Goal: Task Accomplishment & Management: Use online tool/utility

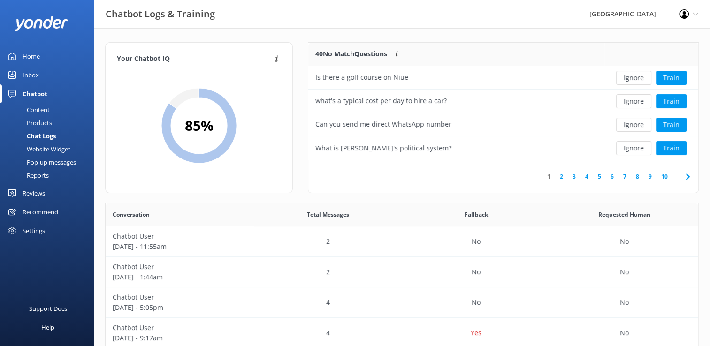
scroll to position [321, 586]
click at [677, 102] on button "Train" at bounding box center [671, 101] width 31 height 14
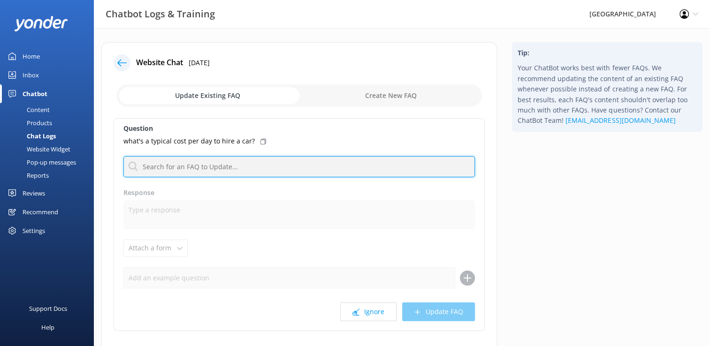
click at [179, 166] on input "text" at bounding box center [298, 166] width 351 height 21
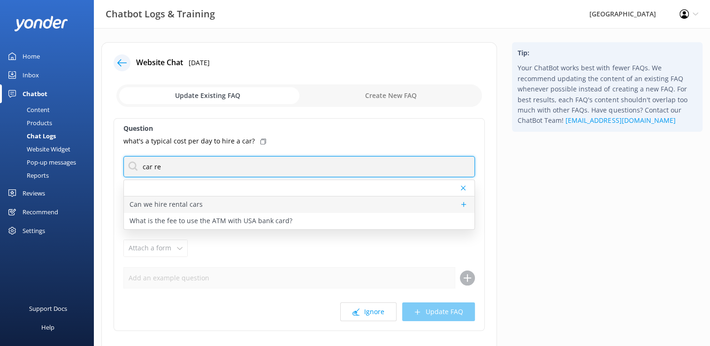
type input "car re"
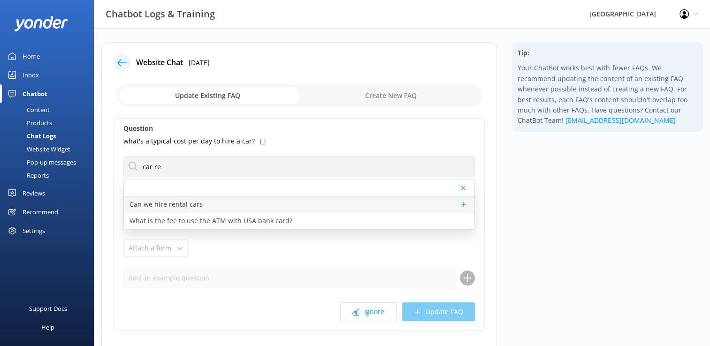
click at [186, 204] on p "Can we hire rental cars" at bounding box center [166, 204] width 73 height 10
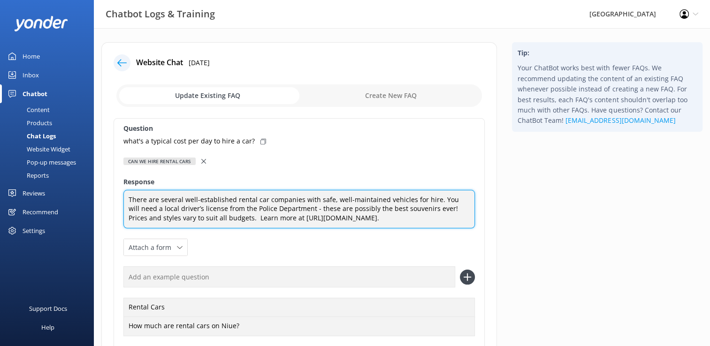
drag, startPoint x: 267, startPoint y: 217, endPoint x: 452, endPoint y: 215, distance: 184.4
click at [452, 215] on textarea "There are several well-established rental car companies with safe, well-maintai…" at bounding box center [298, 209] width 351 height 39
click at [268, 218] on textarea "There are several well-established rental car companies with safe, well-maintai…" at bounding box center [298, 209] width 351 height 39
paste textarea "[URL][DOMAIN_NAME]"
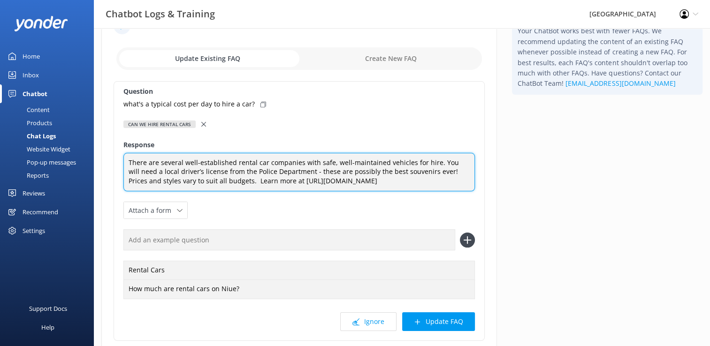
scroll to position [94, 0]
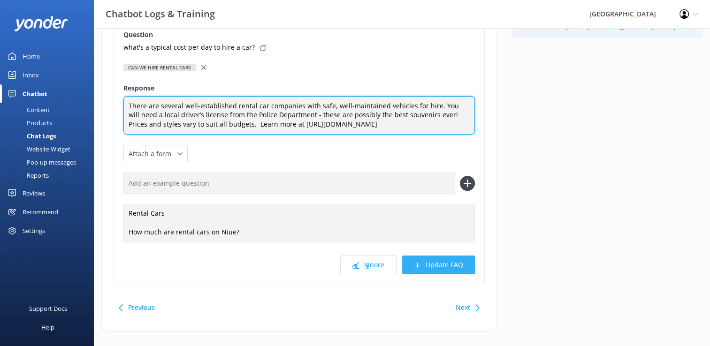
type textarea "There are several well-established rental car companies with safe, well-maintai…"
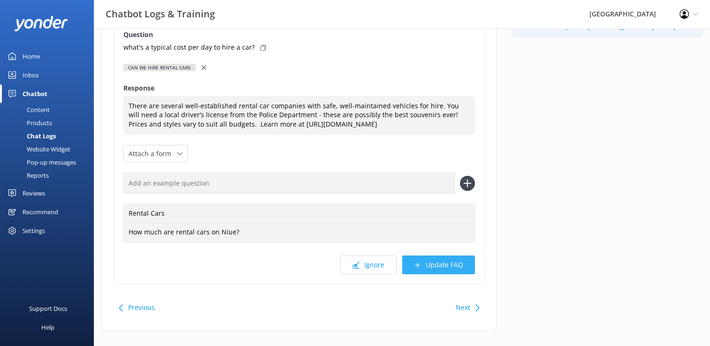
click at [445, 268] on button "Update FAQ" at bounding box center [438, 265] width 73 height 19
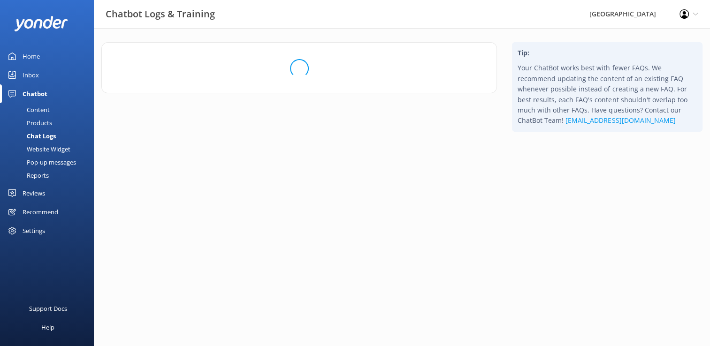
scroll to position [0, 0]
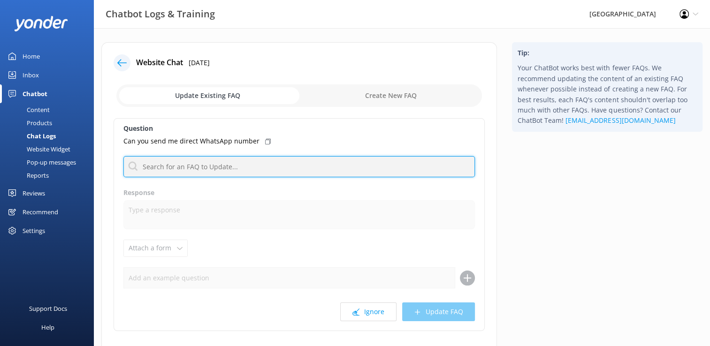
click at [216, 166] on input "text" at bounding box center [298, 166] width 351 height 21
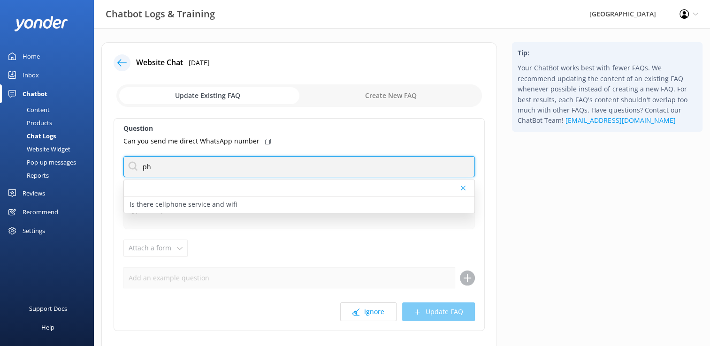
type input "p"
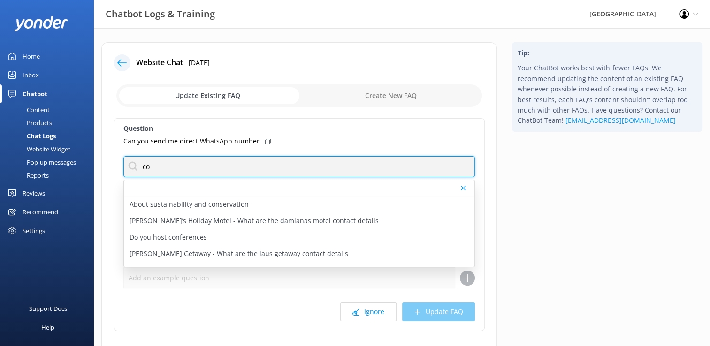
type input "c"
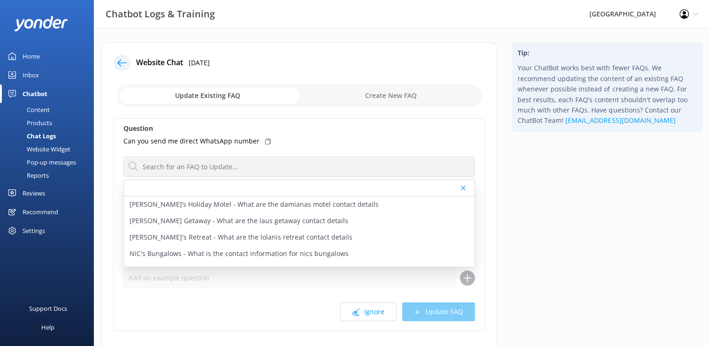
click at [402, 95] on input "checkbox" at bounding box center [299, 95] width 366 height 23
checkbox input "true"
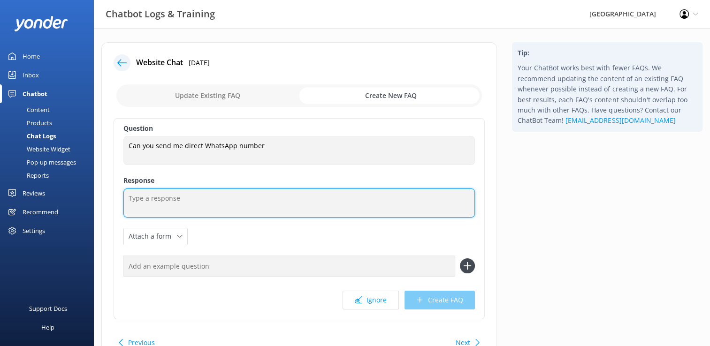
click at [183, 204] on textarea at bounding box center [298, 203] width 351 height 29
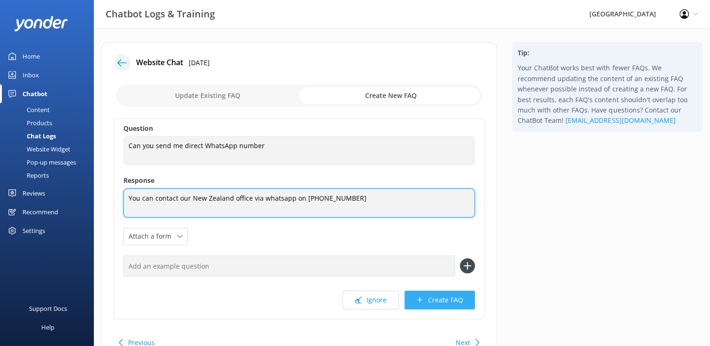
type textarea "You can contact our New Zealand office via whatsapp on [PHONE_NUMBER]"
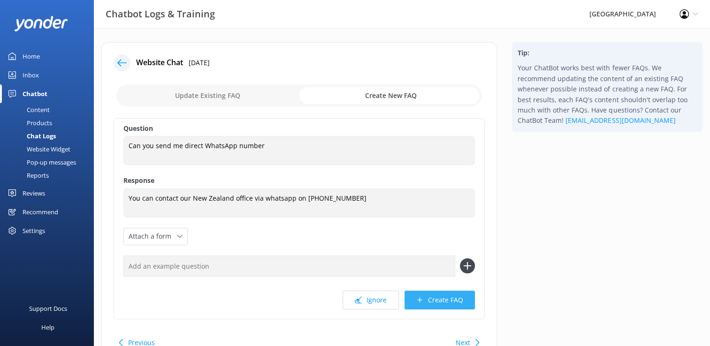
click at [443, 299] on button "Create FAQ" at bounding box center [439, 300] width 70 height 19
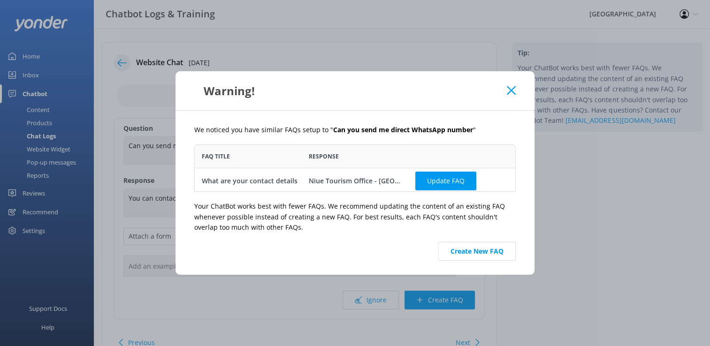
scroll to position [40, 314]
click at [434, 183] on button "Update FAQ" at bounding box center [445, 181] width 61 height 19
checkbox input "false"
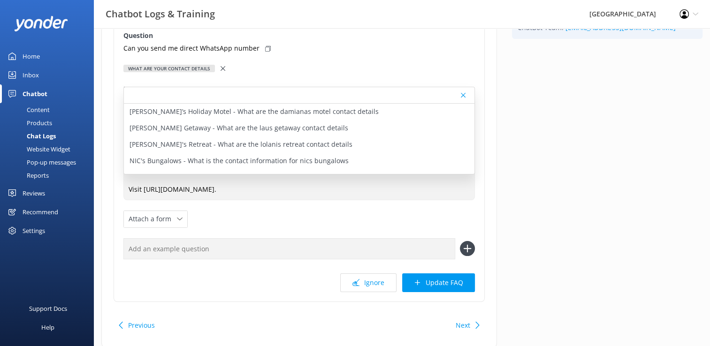
scroll to position [123, 0]
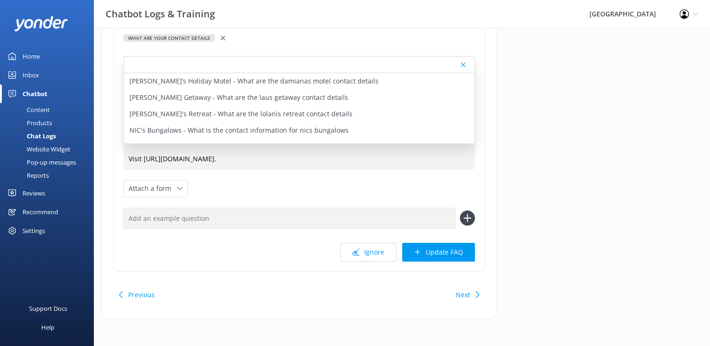
click at [464, 64] on icon at bounding box center [463, 65] width 5 height 6
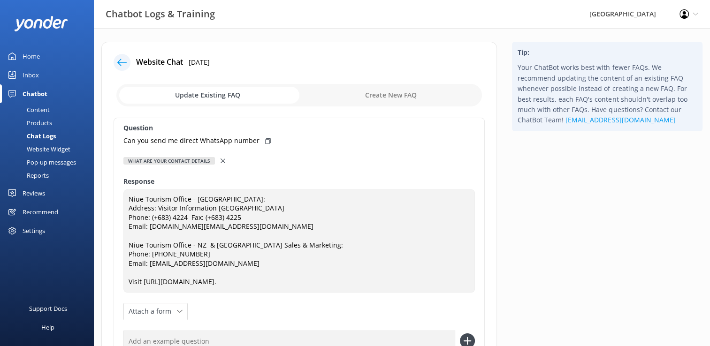
scroll to position [0, 0]
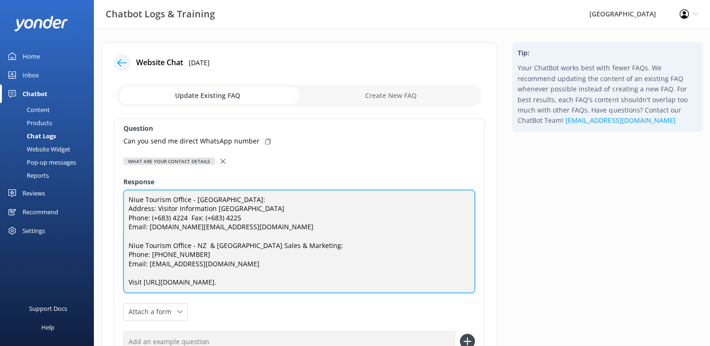
click at [146, 256] on textarea "Niue Tourism Office - [GEOGRAPHIC_DATA]: Address: Visitor Information [GEOGRAPH…" at bounding box center [298, 241] width 351 height 103
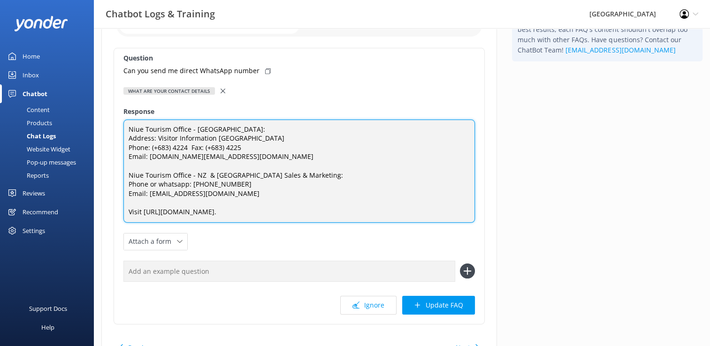
scroll to position [94, 0]
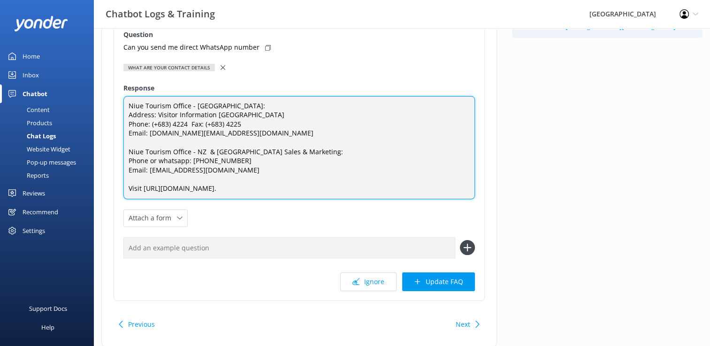
type textarea "Niue Tourism Office - [GEOGRAPHIC_DATA]: Address: Visitor Information [GEOGRAPH…"
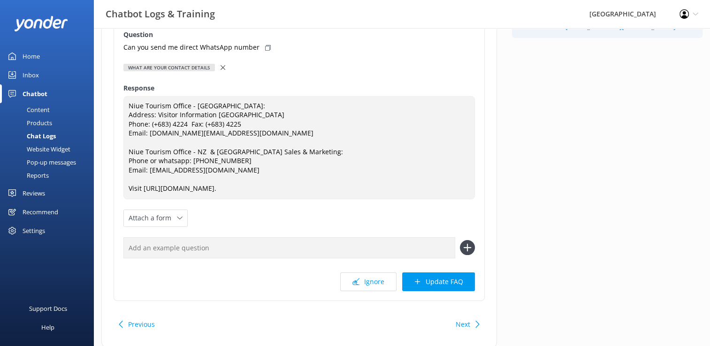
click at [439, 283] on button "Update FAQ" at bounding box center [438, 282] width 73 height 19
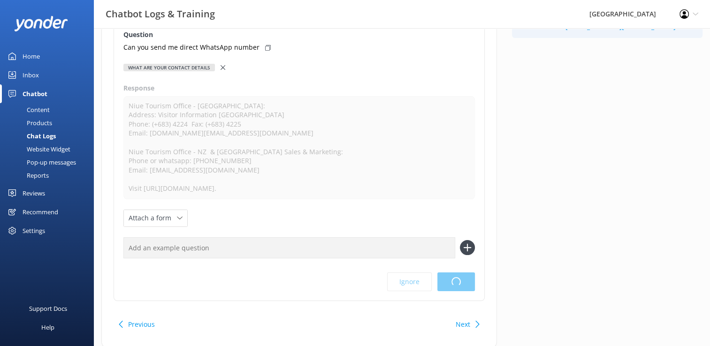
scroll to position [0, 0]
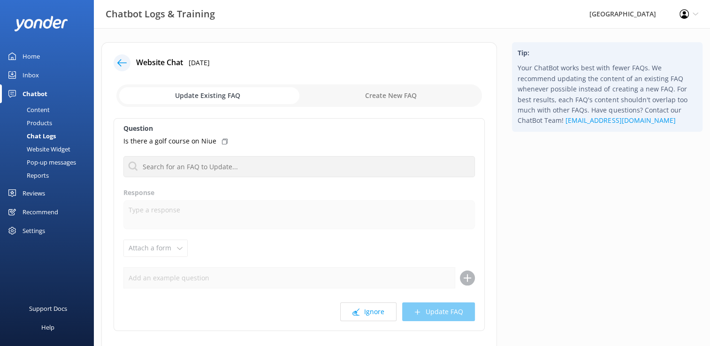
click at [36, 56] on div "Home" at bounding box center [31, 56] width 17 height 19
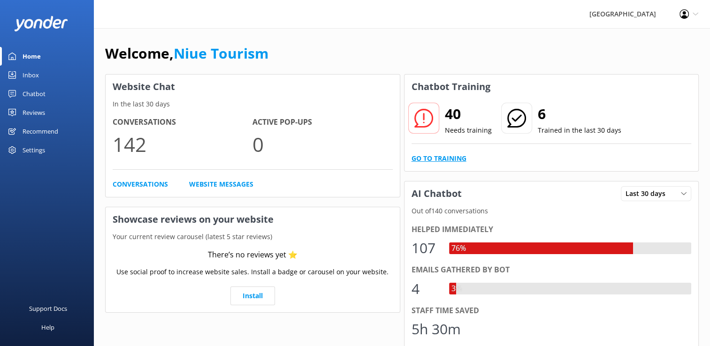
click at [449, 159] on link "Go to Training" at bounding box center [439, 158] width 55 height 10
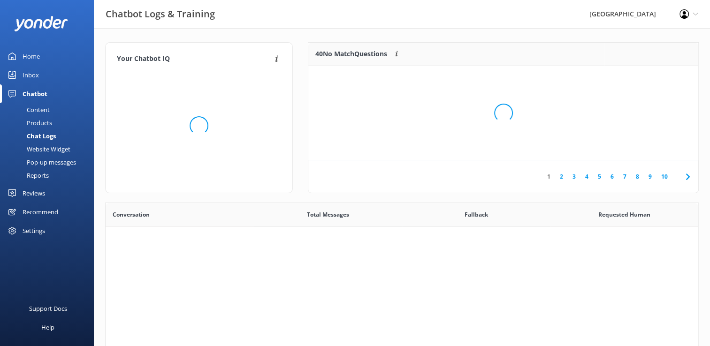
scroll to position [321, 586]
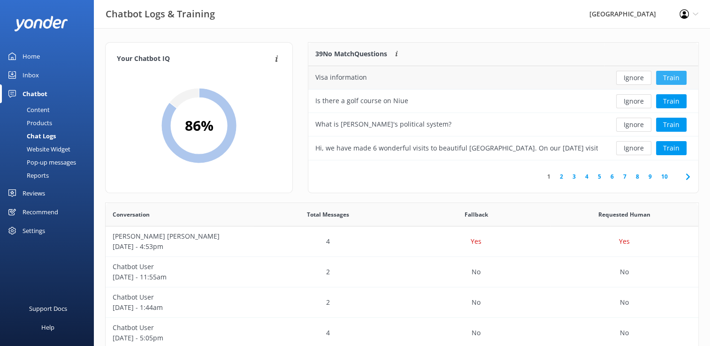
click at [676, 76] on button "Train" at bounding box center [671, 78] width 31 height 14
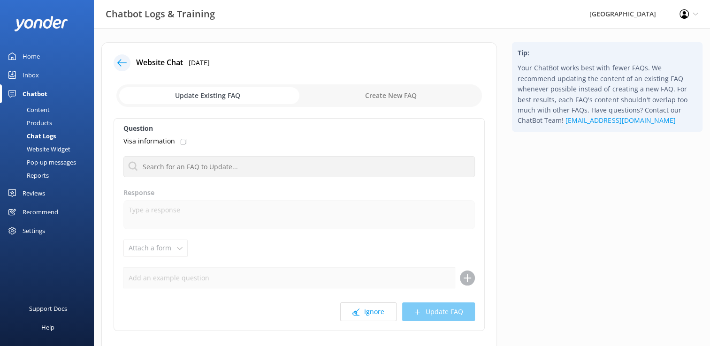
click at [219, 95] on input "checkbox" at bounding box center [299, 95] width 366 height 23
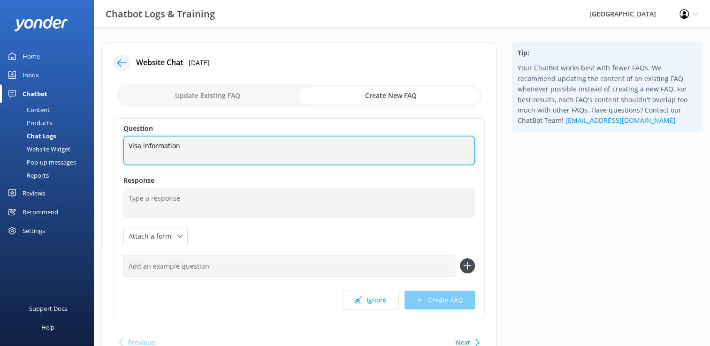
click at [190, 147] on textarea "Visa information" at bounding box center [298, 150] width 351 height 29
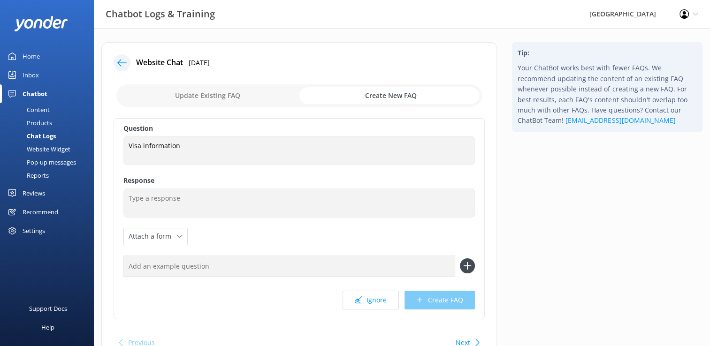
click at [236, 94] on input "checkbox" at bounding box center [299, 95] width 366 height 23
checkbox input "false"
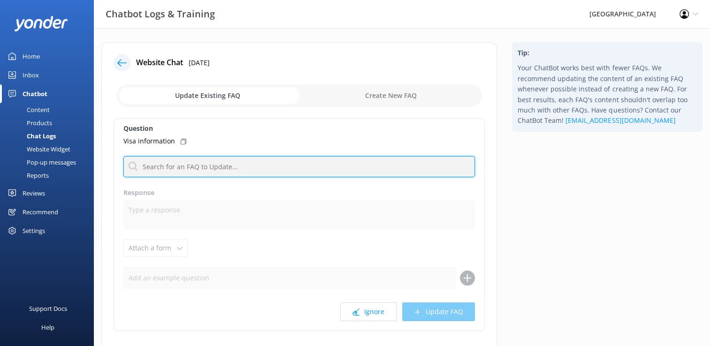
click at [206, 168] on input "text" at bounding box center [298, 166] width 351 height 21
type input "visa"
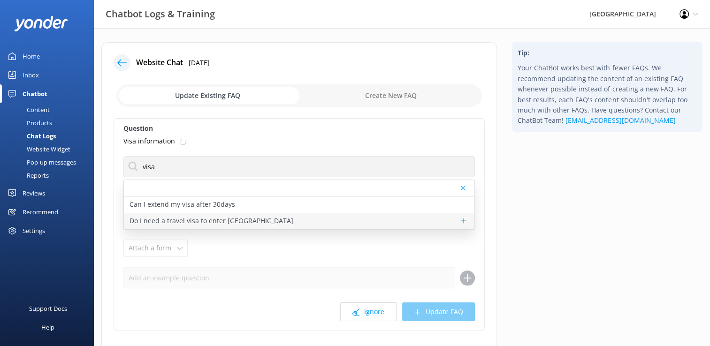
click at [232, 221] on p "Do I need a travel visa to enter [GEOGRAPHIC_DATA]" at bounding box center [212, 221] width 164 height 10
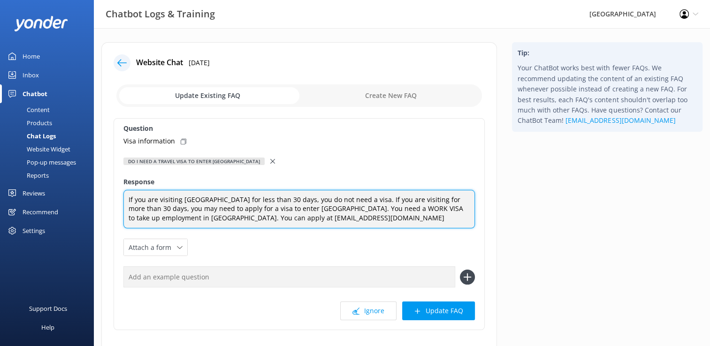
click at [273, 209] on textarea "If you are visiting [GEOGRAPHIC_DATA] for less than 30 days, you do not need a …" at bounding box center [298, 209] width 351 height 39
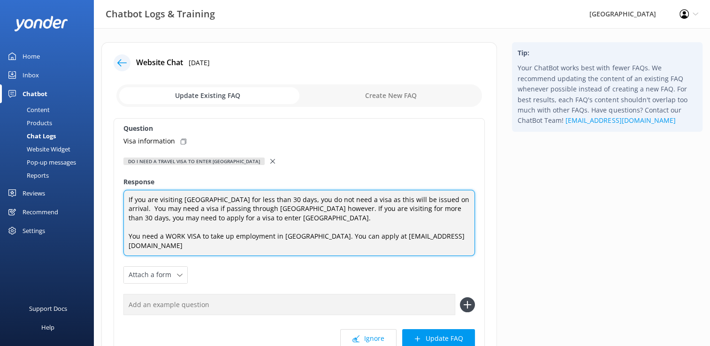
scroll to position [77, 0]
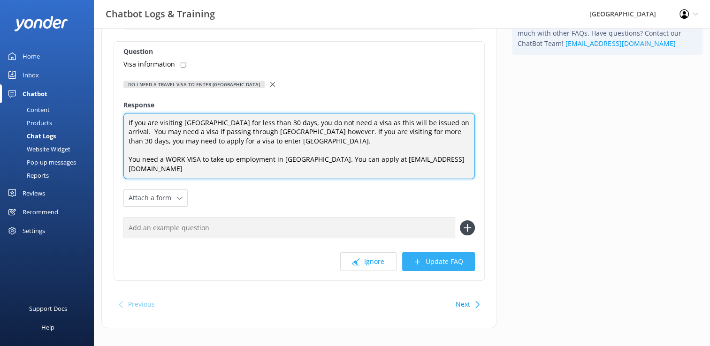
type textarea "If you are visiting [GEOGRAPHIC_DATA] for less than 30 days, you do not need a …"
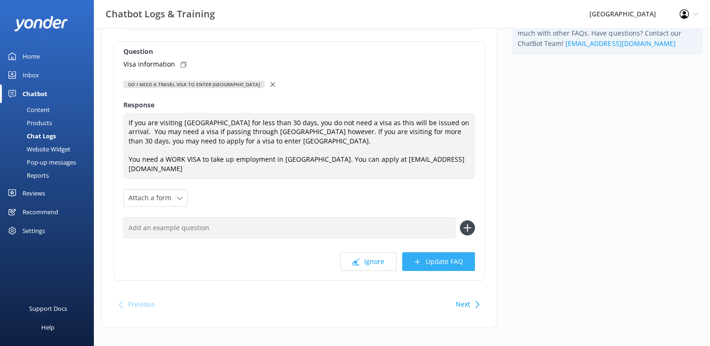
click at [440, 252] on button "Update FAQ" at bounding box center [438, 261] width 73 height 19
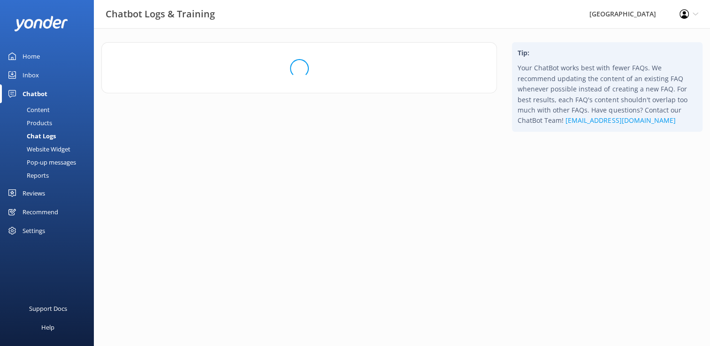
scroll to position [0, 0]
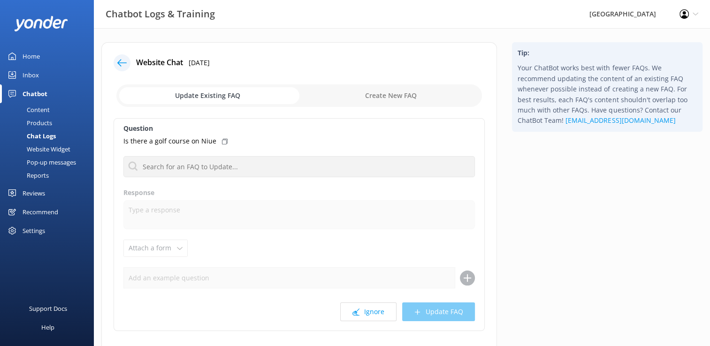
click at [33, 57] on div "Home" at bounding box center [31, 56] width 17 height 19
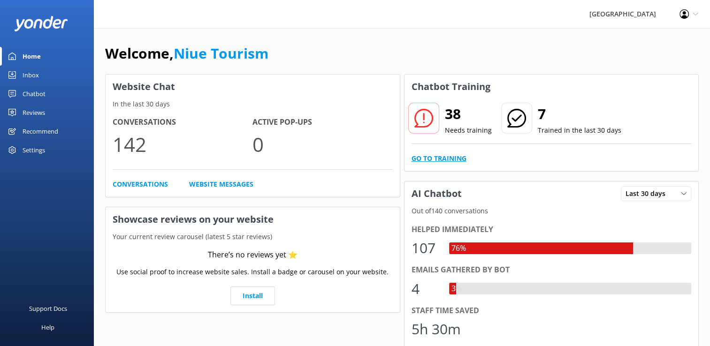
click at [453, 156] on link "Go to Training" at bounding box center [439, 158] width 55 height 10
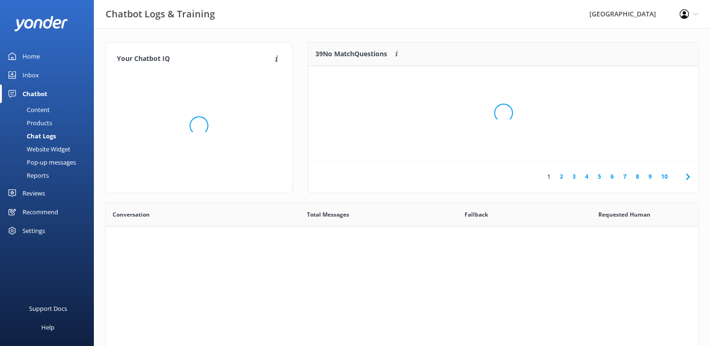
scroll to position [321, 586]
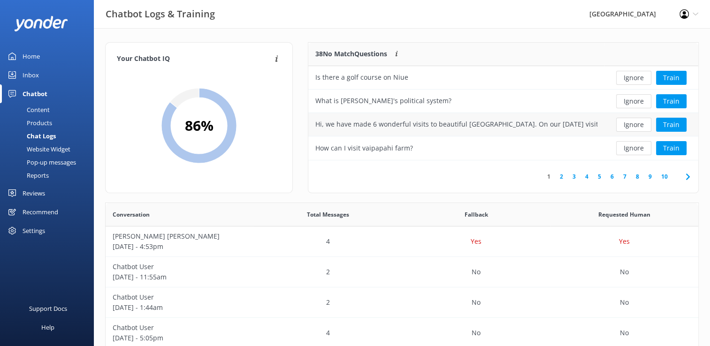
click at [490, 123] on div "Hi, we have made 6 wonderful visits to beautiful [GEOGRAPHIC_DATA]. On our [DAT…" at bounding box center [456, 124] width 282 height 10
click at [673, 126] on button "Train" at bounding box center [671, 125] width 31 height 14
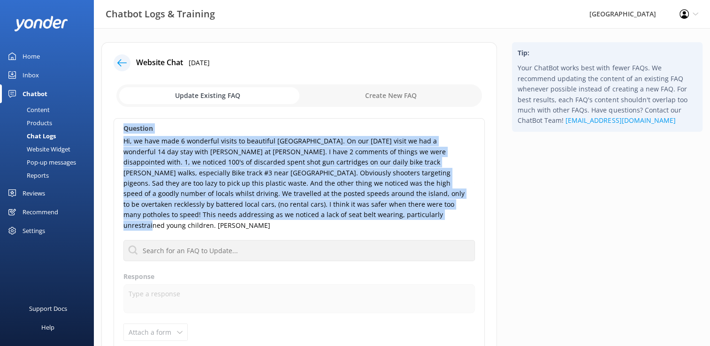
drag, startPoint x: 124, startPoint y: 128, endPoint x: 352, endPoint y: 220, distance: 246.5
click at [352, 220] on div "Question Hi, we have made 6 wonderful visits to beautiful [GEOGRAPHIC_DATA]. On…" at bounding box center [299, 266] width 371 height 297
drag, startPoint x: 352, startPoint y: 220, endPoint x: 300, endPoint y: 185, distance: 62.6
copy div "Question Hi, we have made 6 wonderful visits to beautiful [GEOGRAPHIC_DATA]. On…"
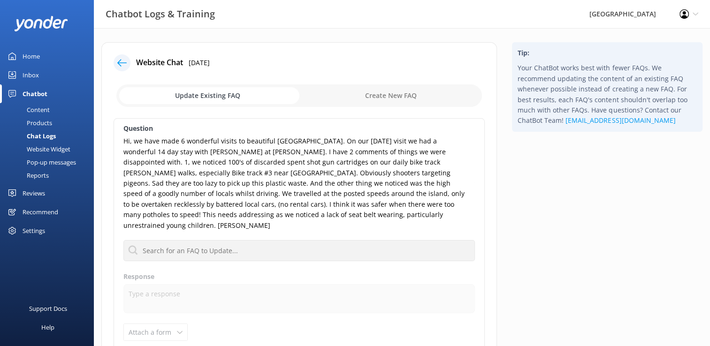
click at [269, 52] on div "Website Chat [DATE] Update Existing FAQ Create New FAQ Question Hi, we have mad…" at bounding box center [299, 252] width 396 height 420
click at [32, 57] on div "Home" at bounding box center [31, 56] width 17 height 19
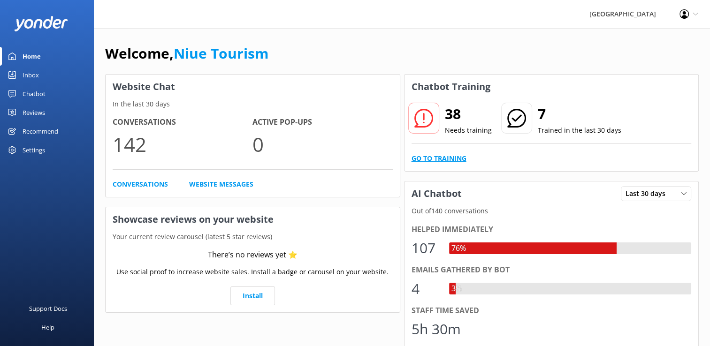
click at [447, 160] on link "Go to Training" at bounding box center [439, 158] width 55 height 10
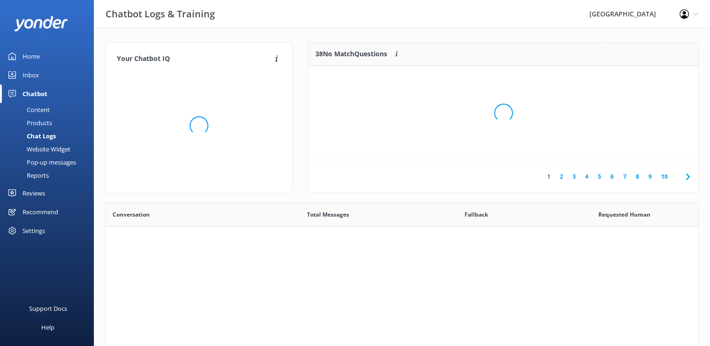
scroll to position [321, 586]
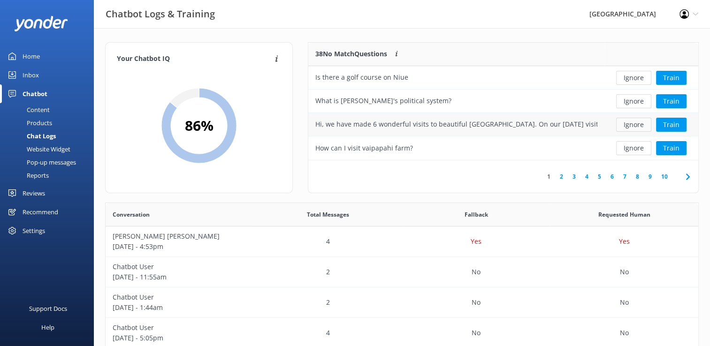
click at [638, 125] on button "Ignore" at bounding box center [633, 125] width 35 height 14
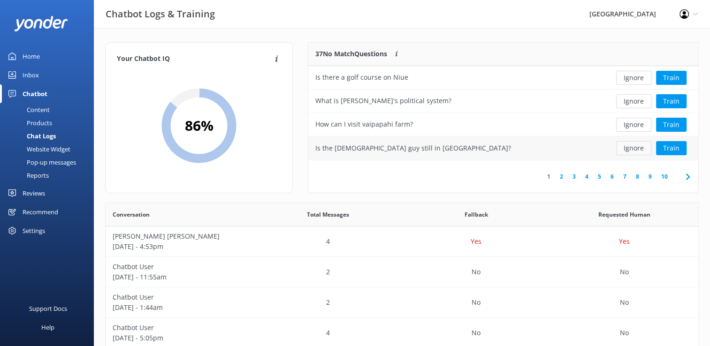
click at [631, 149] on button "Ignore" at bounding box center [633, 148] width 35 height 14
drag, startPoint x: 314, startPoint y: 147, endPoint x: 470, endPoint y: 147, distance: 156.3
click at [470, 147] on div "Why do the people called Niue.The [GEOGRAPHIC_DATA]." at bounding box center [456, 148] width 296 height 23
drag, startPoint x: 470, startPoint y: 147, endPoint x: 452, endPoint y: 146, distance: 17.9
copy div "Why do the people called Niue.The [GEOGRAPHIC_DATA]."
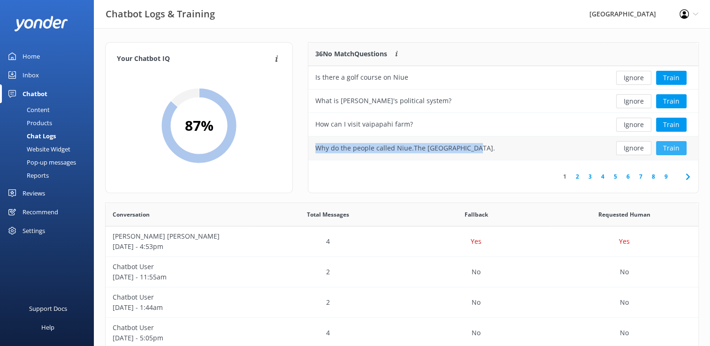
click at [674, 148] on button "Train" at bounding box center [671, 148] width 31 height 14
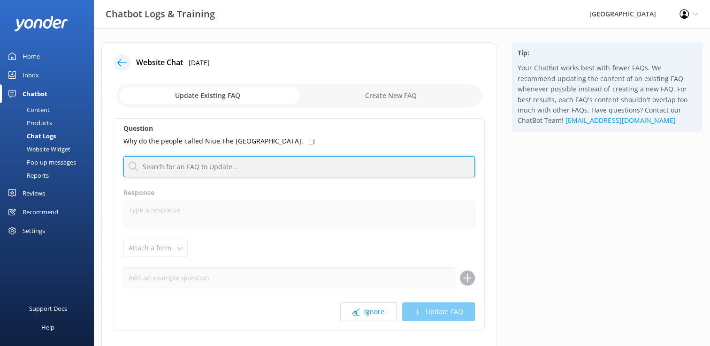
paste input "[PERSON_NAME] sighted Niue but was refused landing by the locals on three diffe…"
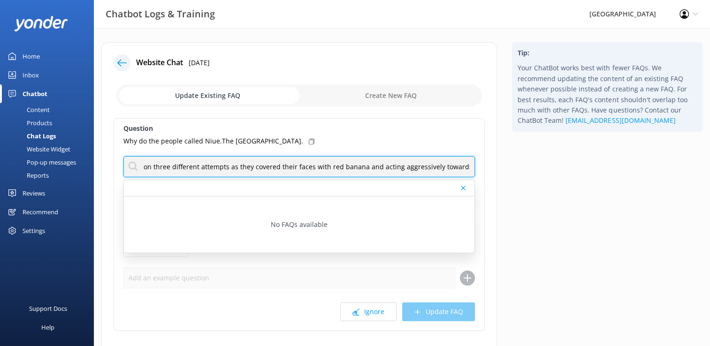
scroll to position [0, 355]
drag, startPoint x: 143, startPoint y: 165, endPoint x: 541, endPoint y: 180, distance: 398.2
click at [541, 180] on div "Website Chat [DATE] Update Existing FAQ Create New FAQ Question Why do the peop…" at bounding box center [402, 215] width 616 height 346
type input "[PERSON_NAME] sighted Niue but was refused landing by the locals on three diffe…"
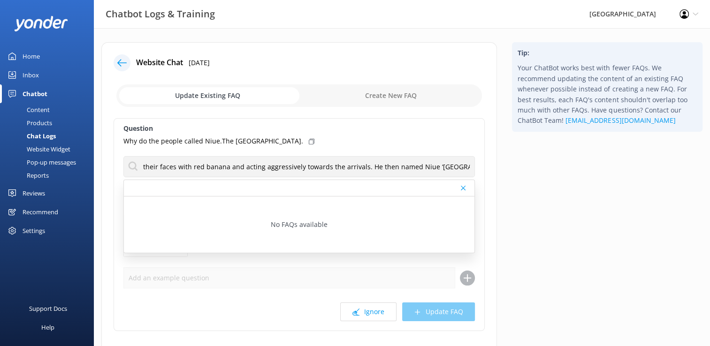
click at [394, 96] on input "checkbox" at bounding box center [299, 95] width 366 height 23
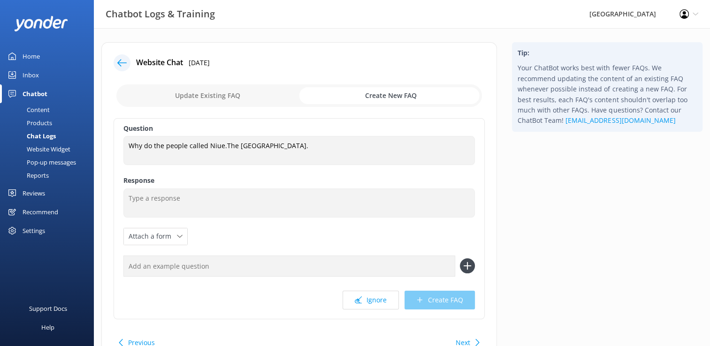
click at [394, 96] on input "checkbox" at bounding box center [299, 95] width 366 height 23
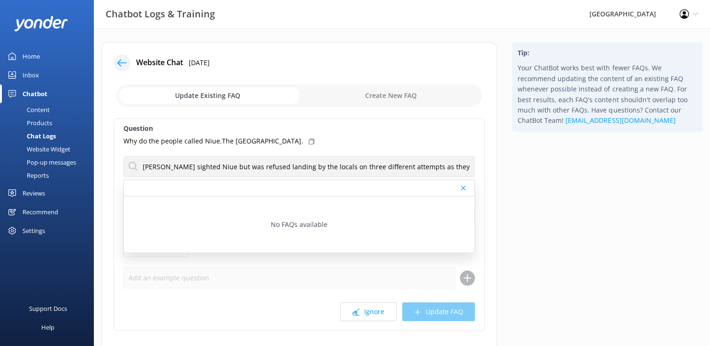
click at [375, 96] on input "checkbox" at bounding box center [299, 95] width 366 height 23
checkbox input "true"
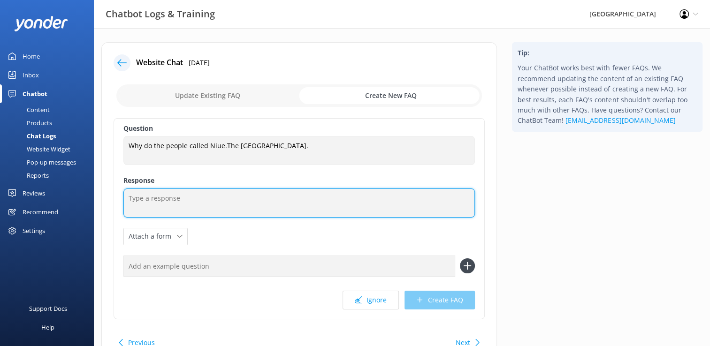
paste textarea "[PERSON_NAME] sighted Niue but was refused landing by the locals on three diffe…"
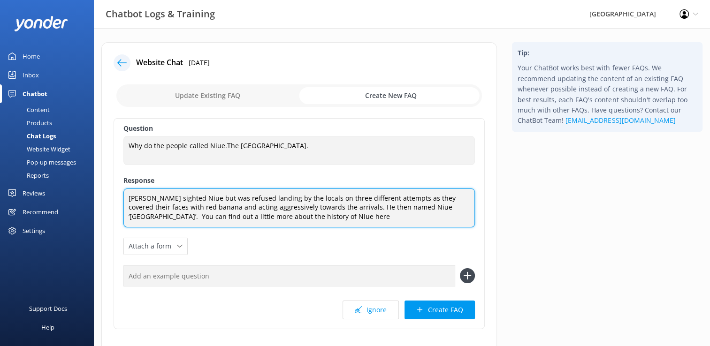
paste textarea "[URL][DOMAIN_NAME]"
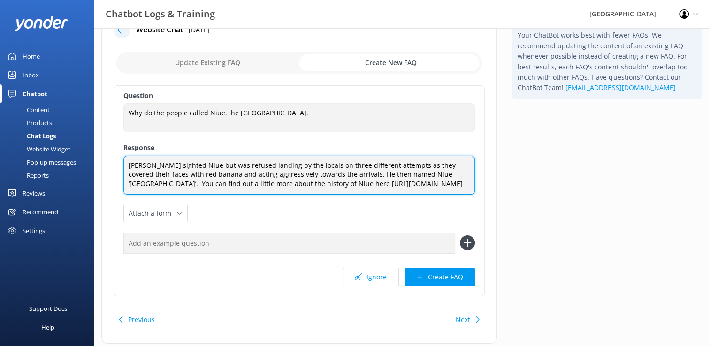
scroll to position [67, 0]
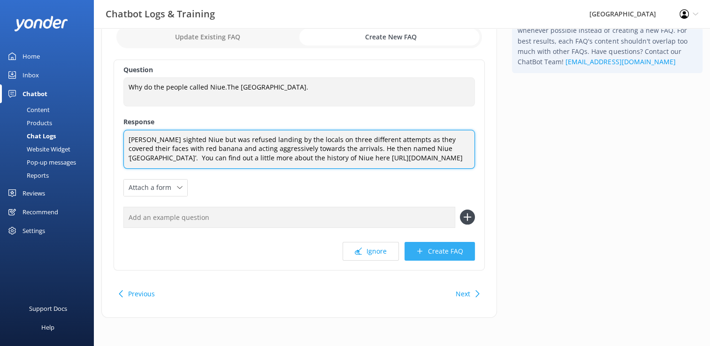
type textarea "[PERSON_NAME] sighted Niue but was refused landing by the locals on three diffe…"
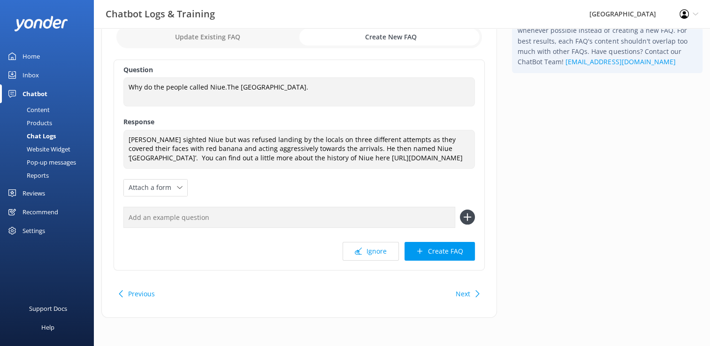
click at [449, 252] on button "Create FAQ" at bounding box center [439, 251] width 70 height 19
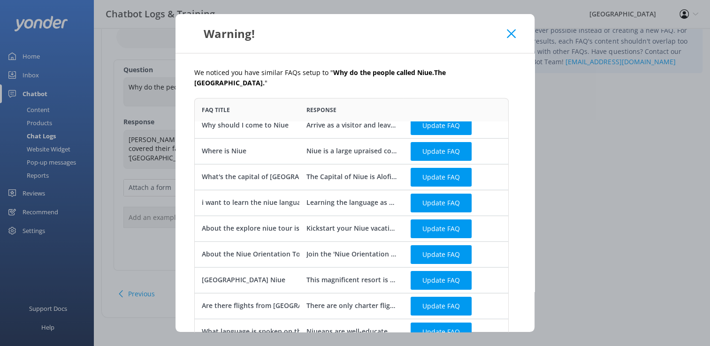
scroll to position [214, 0]
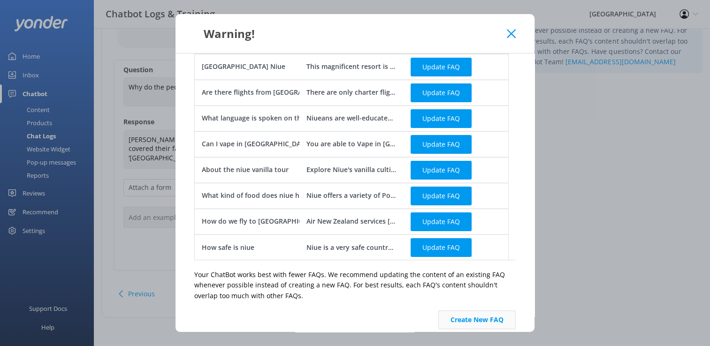
click at [477, 311] on button "Create New FAQ" at bounding box center [476, 320] width 77 height 19
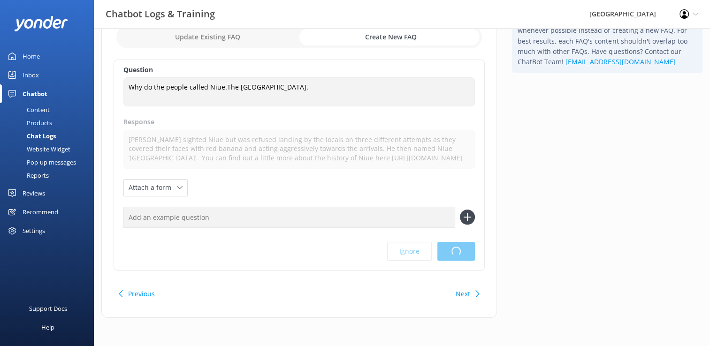
scroll to position [0, 0]
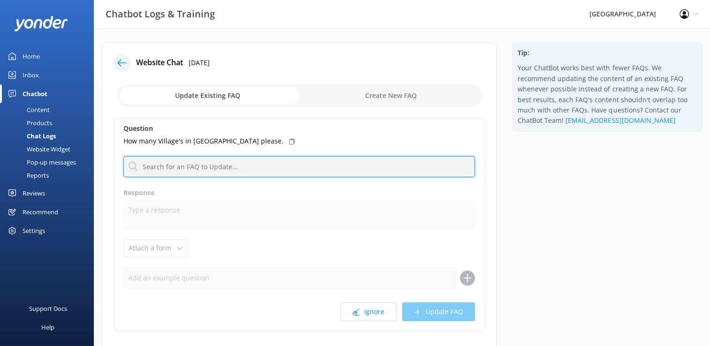
click at [240, 167] on input "text" at bounding box center [298, 166] width 351 height 21
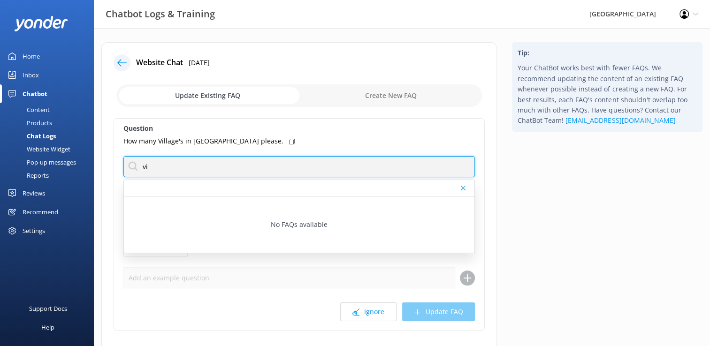
type input "v"
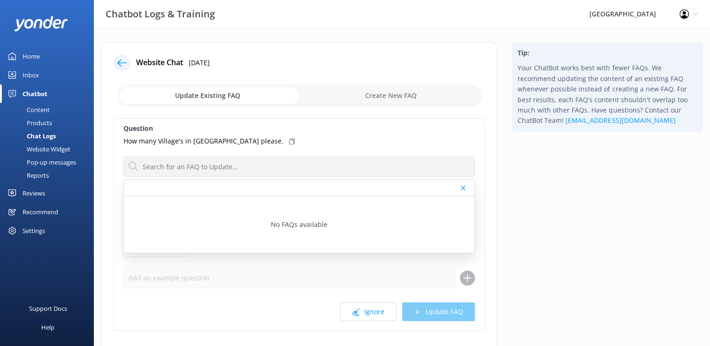
click at [203, 95] on input "checkbox" at bounding box center [299, 95] width 366 height 23
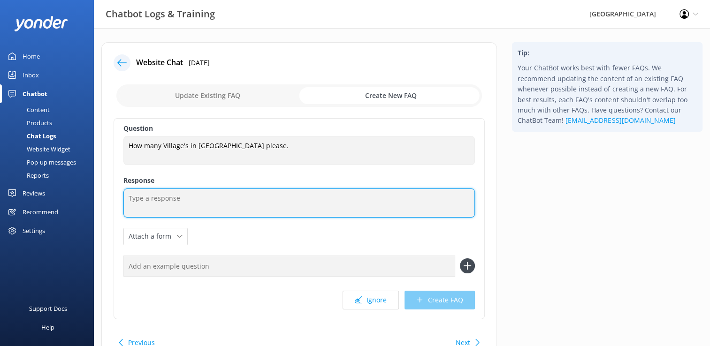
click at [175, 202] on textarea at bounding box center [298, 203] width 351 height 29
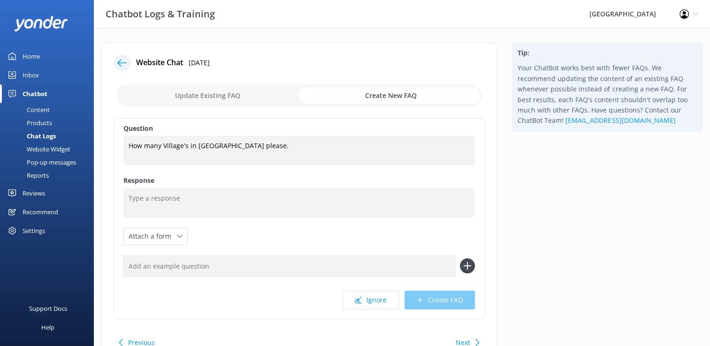
click at [198, 95] on input "checkbox" at bounding box center [299, 95] width 366 height 23
checkbox input "false"
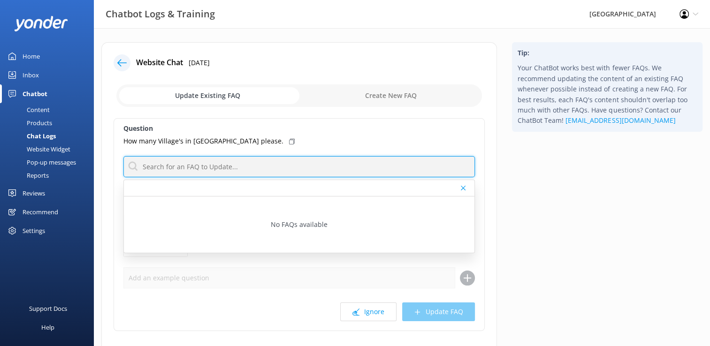
click at [202, 166] on input "text" at bounding box center [298, 166] width 351 height 21
type input "v"
click at [166, 166] on input "text" at bounding box center [298, 166] width 351 height 21
paste input "[URL][DOMAIN_NAME]"
click at [227, 166] on input "There are 14 Villages in [GEOGRAPHIC_DATA] [URL][DOMAIN_NAME]" at bounding box center [298, 166] width 351 height 21
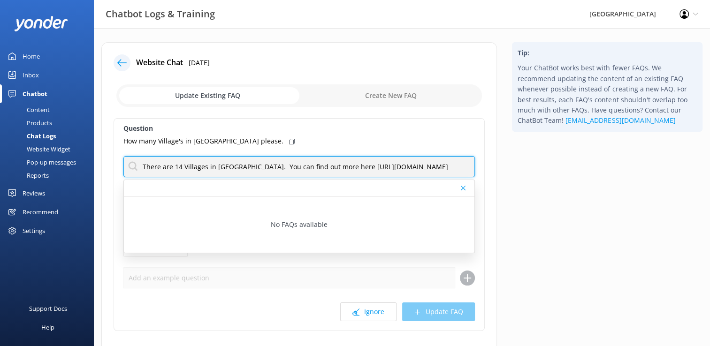
type input "There are 14 Villages in [GEOGRAPHIC_DATA]. You can find out more here [URL][DO…"
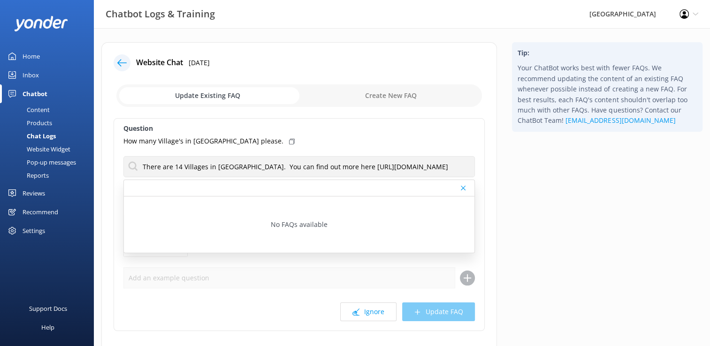
click at [441, 312] on div "Ignore Update FAQ" at bounding box center [298, 312] width 351 height 19
click at [445, 313] on div "Ignore Update FAQ" at bounding box center [298, 312] width 351 height 19
click at [238, 100] on input "checkbox" at bounding box center [299, 95] width 366 height 23
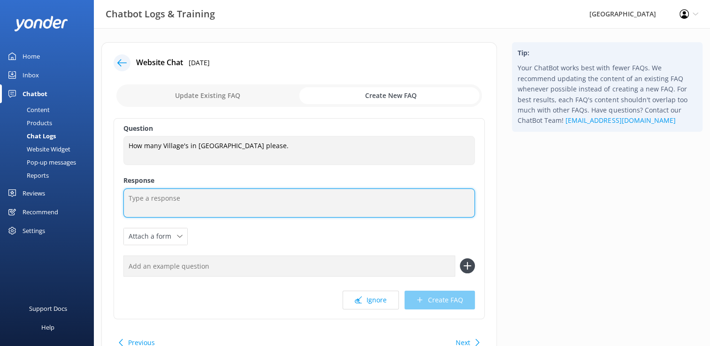
click at [161, 199] on textarea at bounding box center [298, 203] width 351 height 29
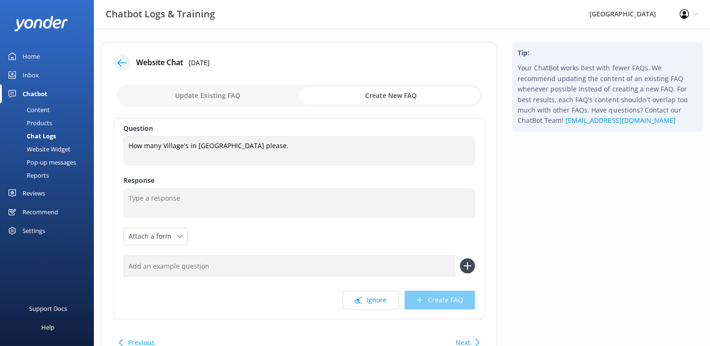
drag, startPoint x: 161, startPoint y: 199, endPoint x: 364, endPoint y: 94, distance: 228.5
click at [364, 94] on input "checkbox" at bounding box center [299, 95] width 366 height 23
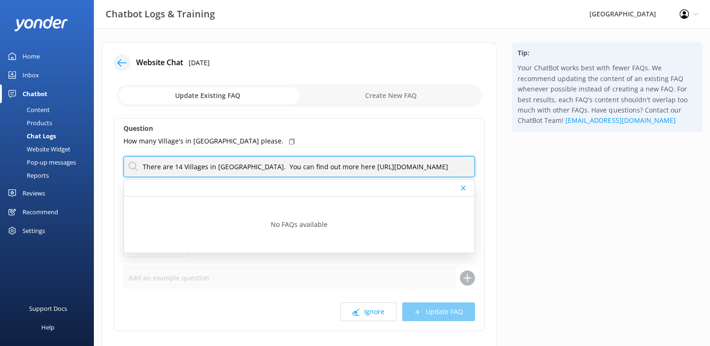
scroll to position [0, 54]
drag, startPoint x: 143, startPoint y: 167, endPoint x: 569, endPoint y: 174, distance: 426.1
click at [569, 174] on div "Website Chat [DATE] Update Existing FAQ Create New FAQ Question How many Villag…" at bounding box center [402, 215] width 616 height 346
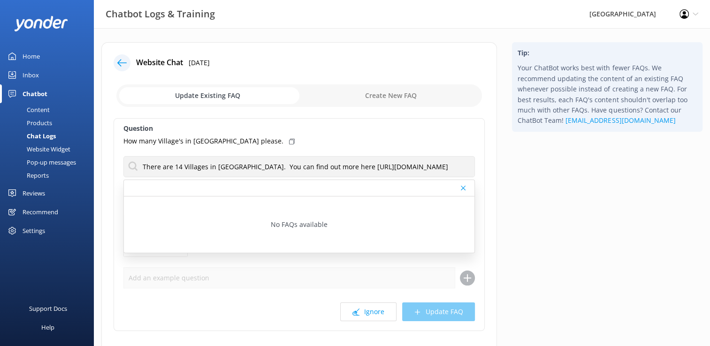
click at [227, 97] on input "checkbox" at bounding box center [299, 95] width 366 height 23
checkbox input "true"
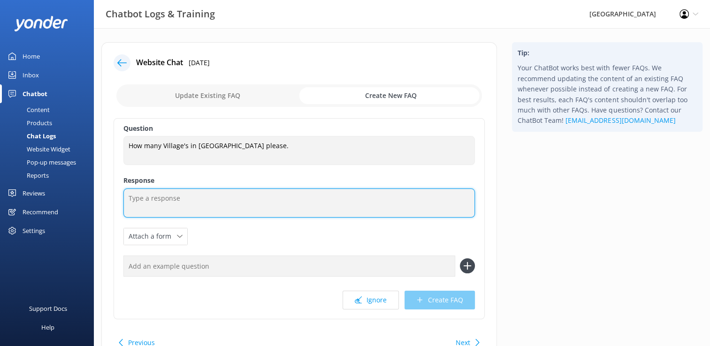
paste textarea "There are 14 Villages in [GEOGRAPHIC_DATA]. You can find out more here [URL][DO…"
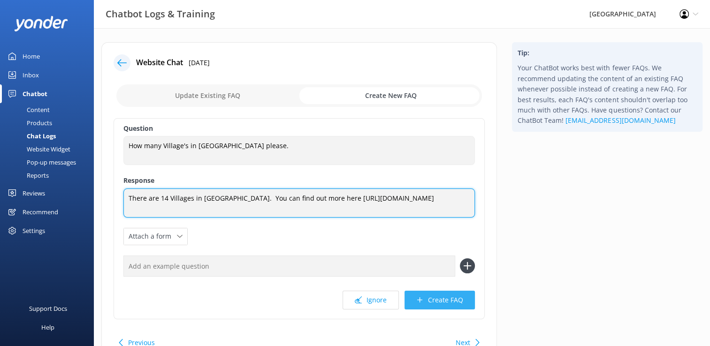
type textarea "There are 14 Villages in [GEOGRAPHIC_DATA]. You can find out more here [URL][DO…"
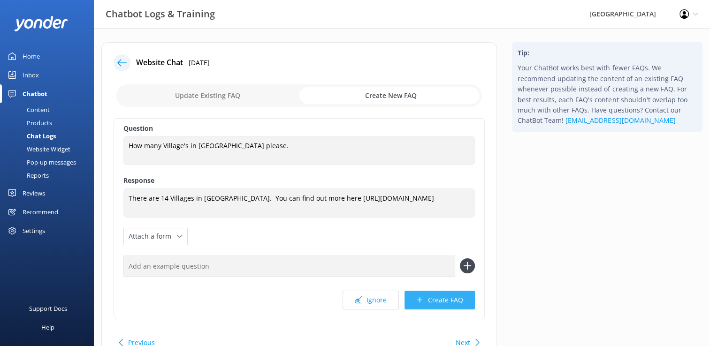
click at [445, 300] on button "Create FAQ" at bounding box center [439, 300] width 70 height 19
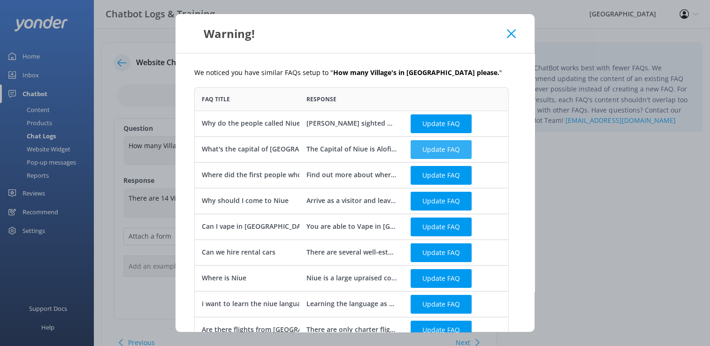
click at [431, 151] on button "Update FAQ" at bounding box center [441, 149] width 61 height 19
checkbox input "false"
type textarea "The Capital of Niue is Alofi. Most of the shops and businesses are located in […"
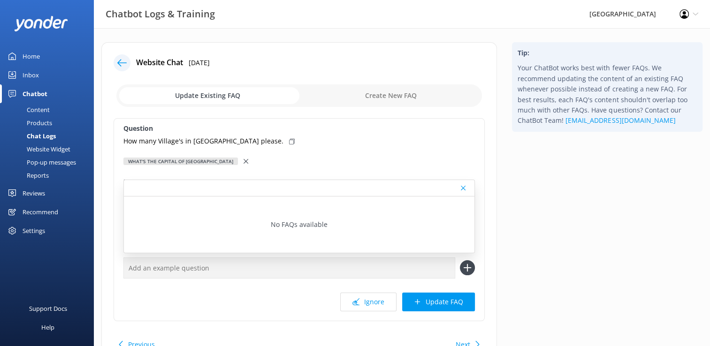
click at [164, 202] on div "No FAQs available" at bounding box center [299, 225] width 351 height 56
click at [160, 188] on div at bounding box center [299, 188] width 351 height 16
drag, startPoint x: 141, startPoint y: 188, endPoint x: 134, endPoint y: 191, distance: 7.8
click at [134, 191] on div at bounding box center [299, 188] width 351 height 16
click at [142, 183] on div at bounding box center [299, 188] width 351 height 16
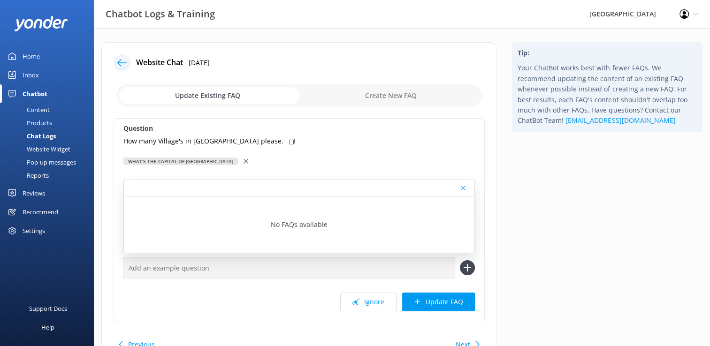
click at [166, 160] on div "What's the capital of [GEOGRAPHIC_DATA]" at bounding box center [180, 162] width 114 height 8
click at [231, 184] on div at bounding box center [299, 188] width 351 height 16
click at [222, 99] on input "checkbox" at bounding box center [299, 95] width 366 height 23
checkbox input "true"
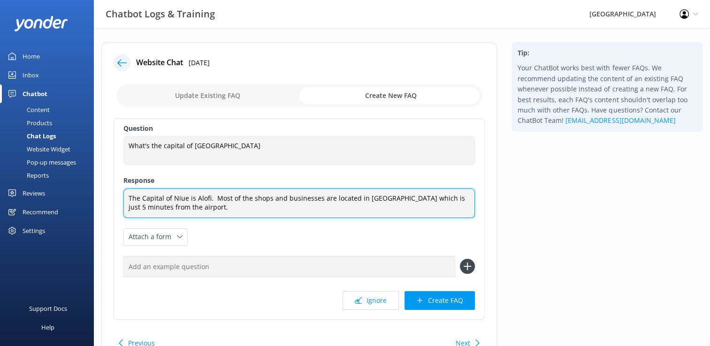
click at [182, 207] on textarea "The Capital of Niue is Alofi. Most of the shops and businesses are located in […" at bounding box center [298, 204] width 351 height 30
paste textarea "There are 14 Villages in [GEOGRAPHIC_DATA]. You can find out more here [URL][DO…"
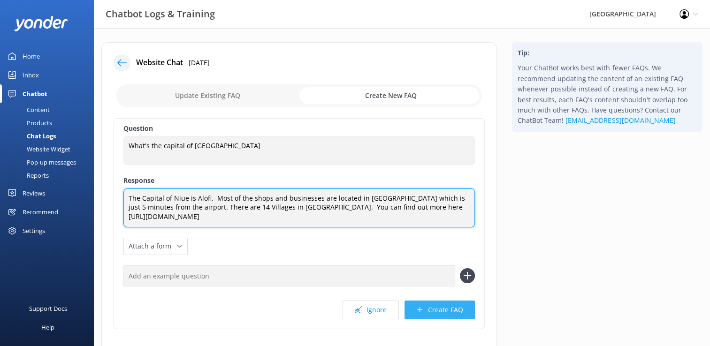
type textarea "The Capital of Niue is Alofi. Most of the shops and businesses are located in […"
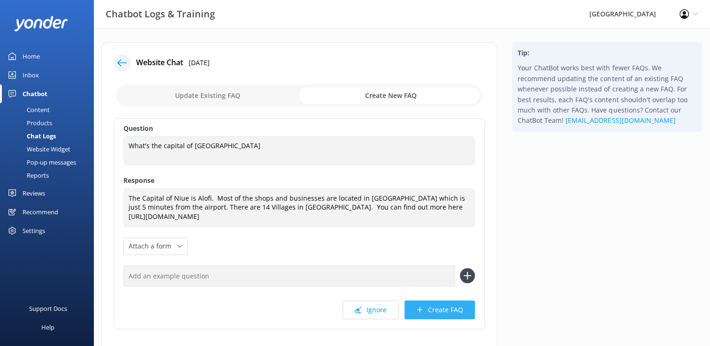
click at [441, 313] on button "Create FAQ" at bounding box center [439, 310] width 70 height 19
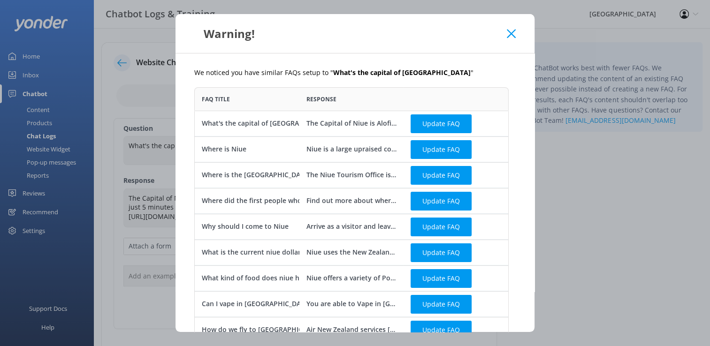
scroll to position [580, 307]
click at [428, 123] on button "Update FAQ" at bounding box center [441, 123] width 61 height 19
checkbox input "false"
type textarea "The Capital of Niue is Alofi. Most of the shops and businesses are located in […"
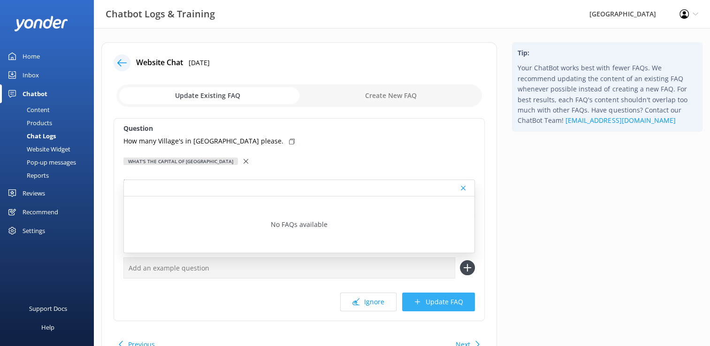
click at [447, 298] on button "Update FAQ" at bounding box center [438, 302] width 73 height 19
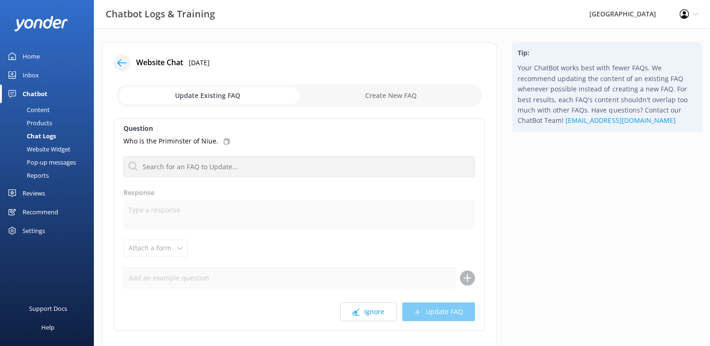
click at [35, 57] on div "Home" at bounding box center [31, 56] width 17 height 19
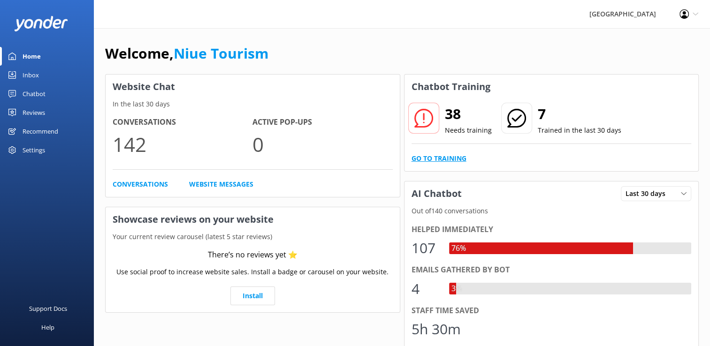
click at [445, 159] on link "Go to Training" at bounding box center [439, 158] width 55 height 10
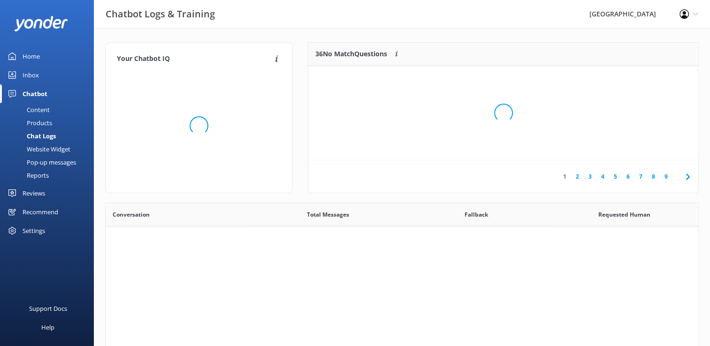
scroll to position [321, 586]
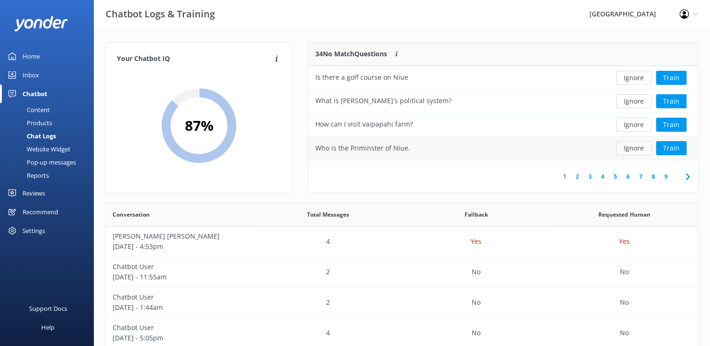
click at [630, 147] on button "Ignore" at bounding box center [633, 148] width 35 height 14
click at [374, 147] on div "What is the Population of Niue" at bounding box center [363, 148] width 96 height 10
click at [672, 148] on button "Train" at bounding box center [671, 148] width 31 height 14
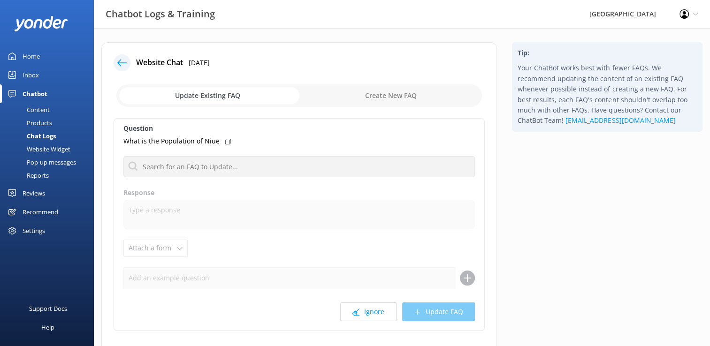
click at [211, 97] on input "checkbox" at bounding box center [299, 95] width 366 height 23
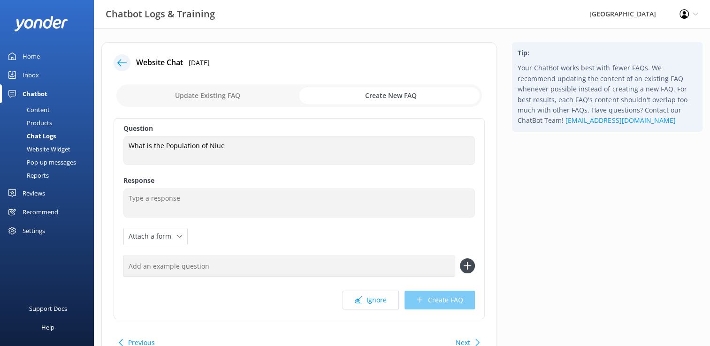
click at [230, 95] on input "checkbox" at bounding box center [299, 95] width 366 height 23
checkbox input "false"
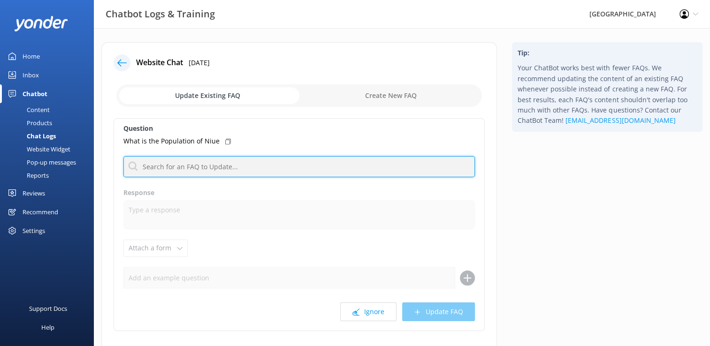
click at [203, 167] on input "text" at bounding box center [298, 166] width 351 height 21
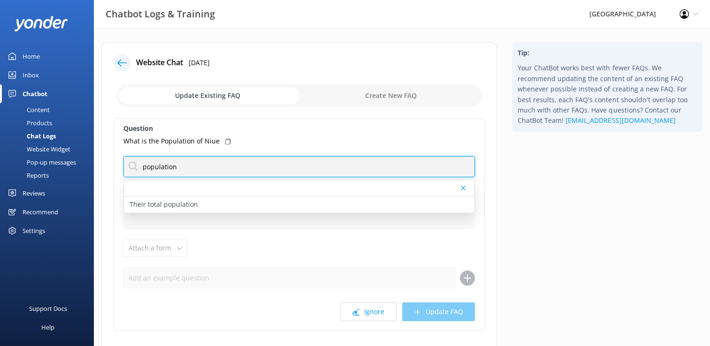
type input "population"
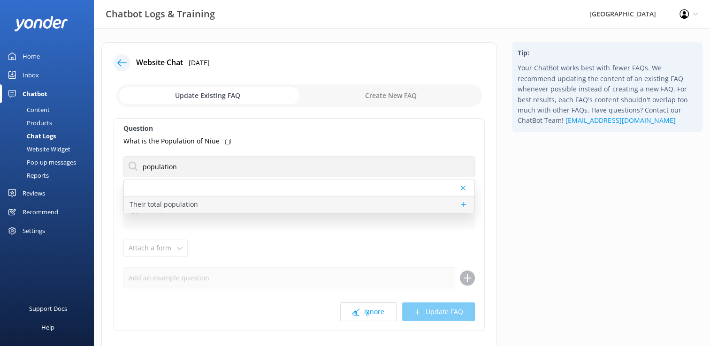
click at [176, 206] on p "Their total population" at bounding box center [164, 204] width 69 height 10
type textarea "The total population of [GEOGRAPHIC_DATA] is around [DATE] people. By the end o…"
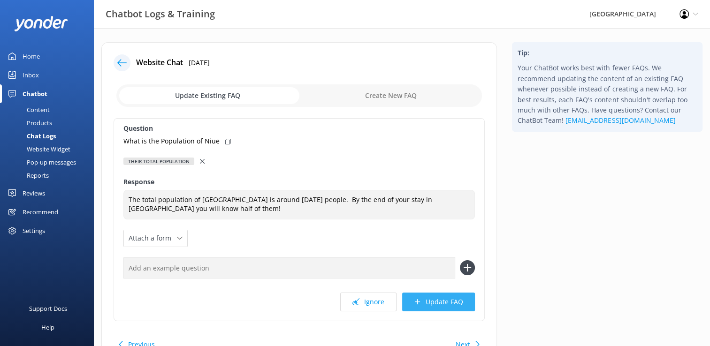
click at [438, 301] on button "Update FAQ" at bounding box center [438, 302] width 73 height 19
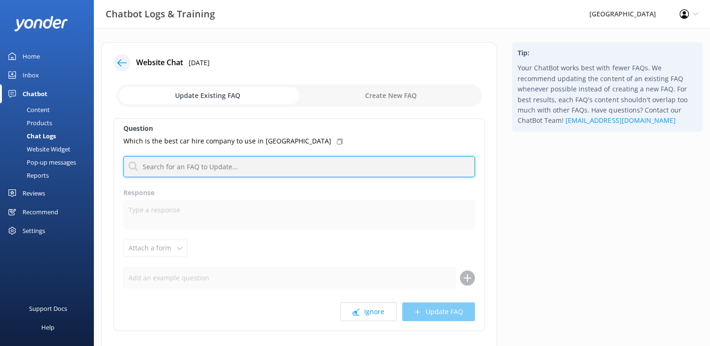
click at [226, 165] on input "text" at bounding box center [298, 166] width 351 height 21
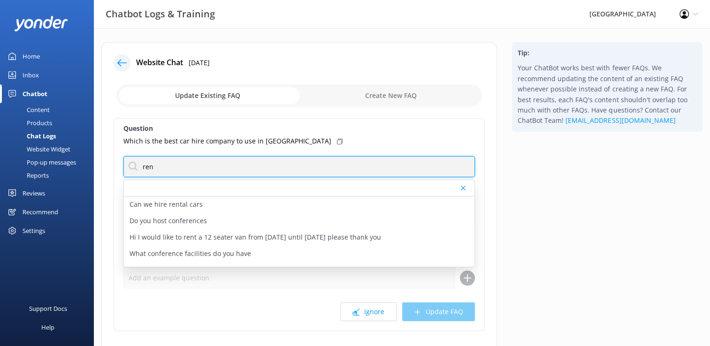
type input "rental"
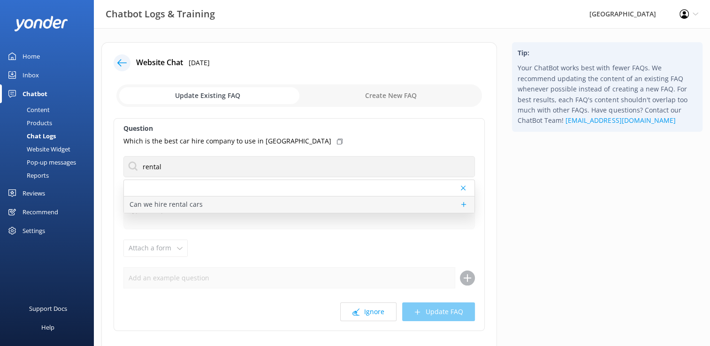
click at [201, 206] on div "Can we hire rental cars" at bounding box center [299, 205] width 351 height 16
type textarea "There are several well-established rental car companies with safe, well-maintai…"
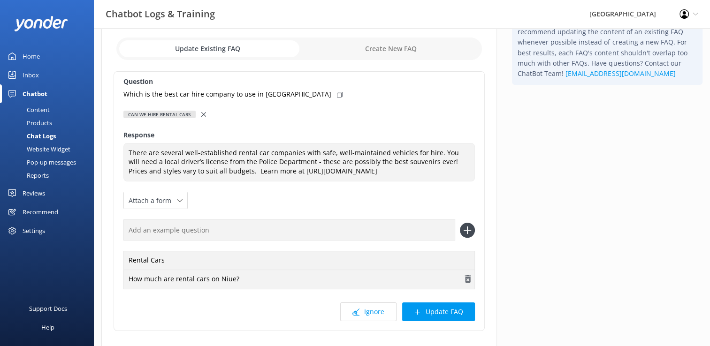
scroll to position [107, 0]
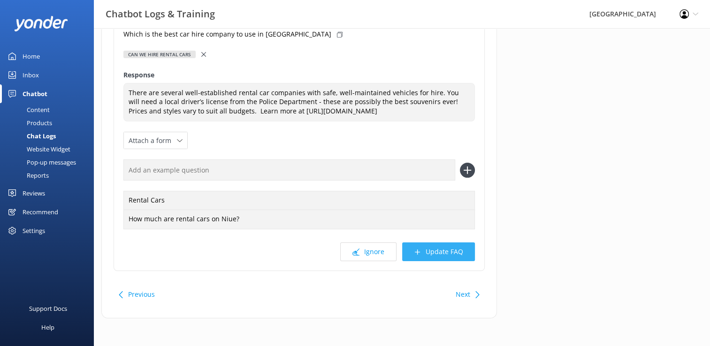
click at [444, 252] on button "Update FAQ" at bounding box center [438, 252] width 73 height 19
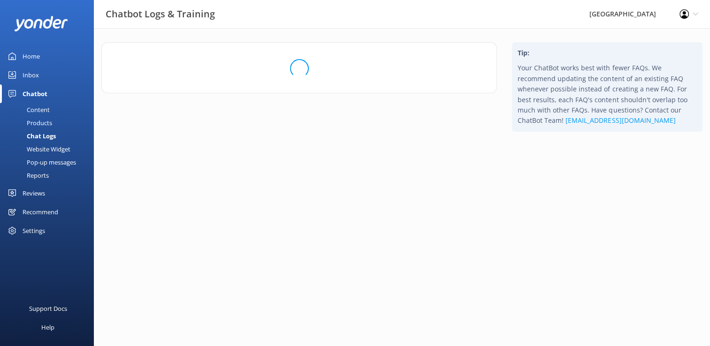
scroll to position [0, 0]
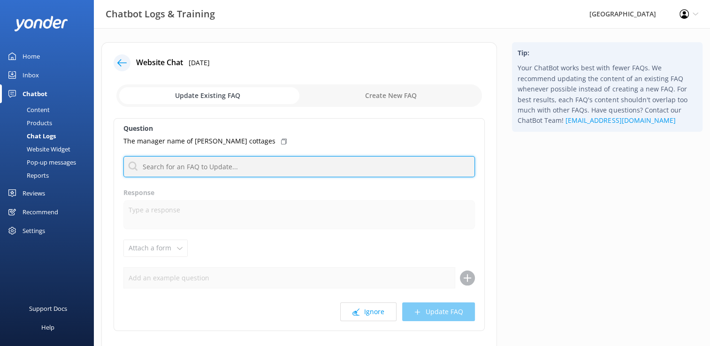
click at [224, 164] on input "text" at bounding box center [298, 166] width 351 height 21
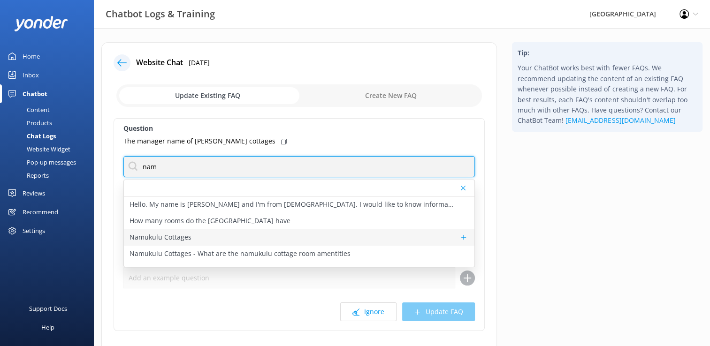
type input "nam"
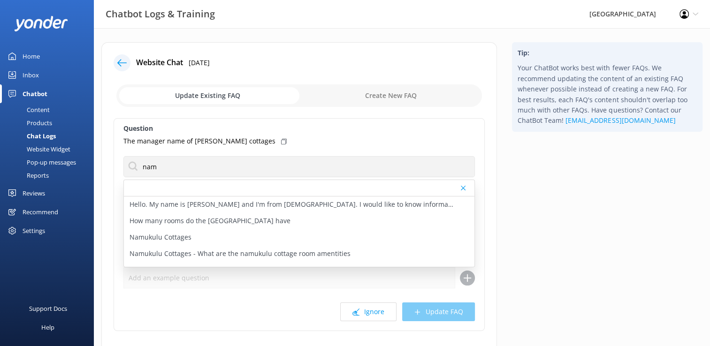
click at [187, 237] on p "Namukulu Cottages" at bounding box center [161, 237] width 62 height 10
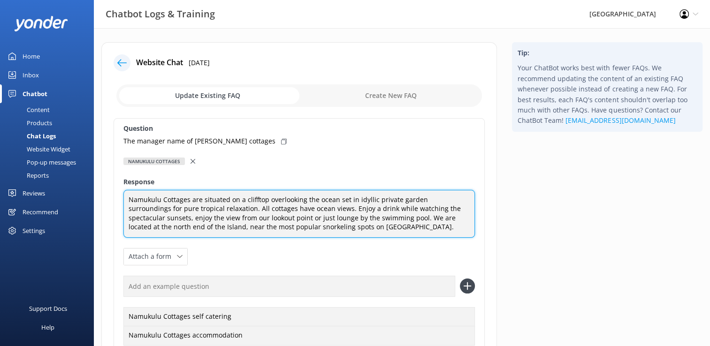
click at [324, 225] on textarea "Namukulu Cottages are situated on a clifftop overlooking the ocean set in idyll…" at bounding box center [298, 214] width 351 height 48
click at [321, 229] on textarea "Namukulu Cottages are situated on a clifftop overlooking the ocean set in idyll…" at bounding box center [298, 214] width 351 height 48
paste textarea "[URL][DOMAIN_NAME]"
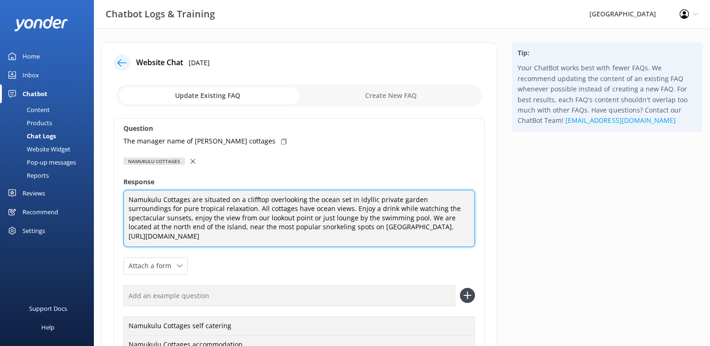
click at [313, 225] on textarea "Namukulu Cottages are situated on a clifftop overlooking the ocean set in idyll…" at bounding box center [298, 218] width 351 height 57
click at [186, 236] on textarea "Namukulu Cottages are situated on a clifftop overlooking the ocean set in idyll…" at bounding box center [298, 218] width 351 height 57
paste textarea "[EMAIL_ADDRESS][DOMAIN_NAME]"
click at [176, 235] on textarea "Namukulu Cottages are situated on a clifftop overlooking the ocean set in idyll…" at bounding box center [298, 218] width 351 height 57
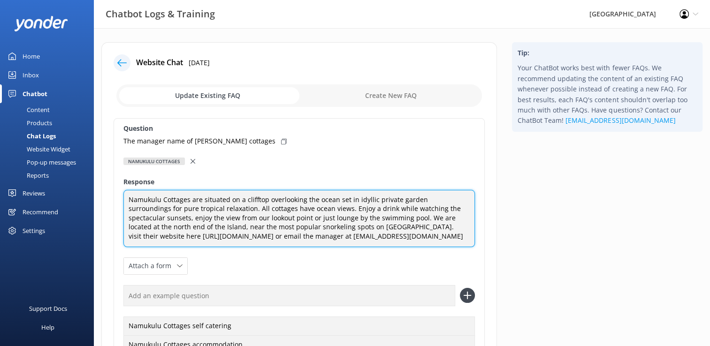
click at [348, 236] on textarea "Namukulu Cottages are situated on a clifftop overlooking the ocean set in idyll…" at bounding box center [298, 218] width 351 height 57
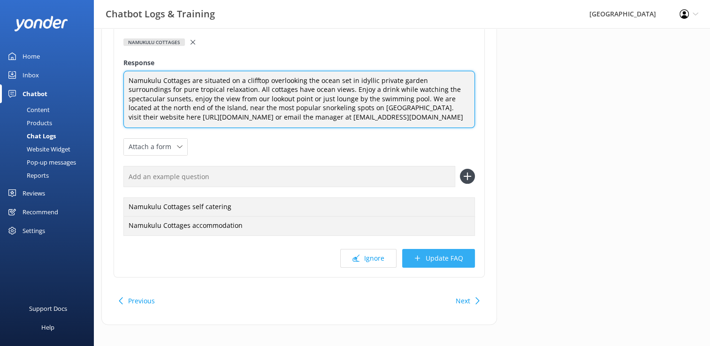
scroll to position [125, 0]
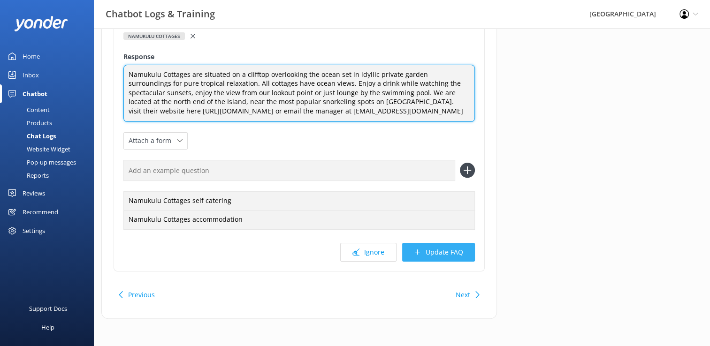
type textarea "Namukulu Cottages are situated on a clifftop overlooking the ocean set in idyll…"
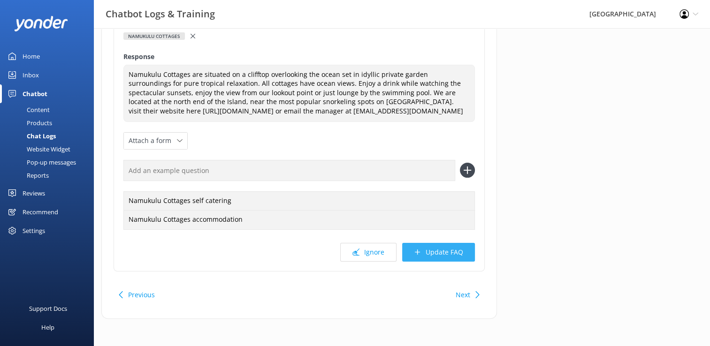
click at [457, 254] on button "Update FAQ" at bounding box center [438, 252] width 73 height 19
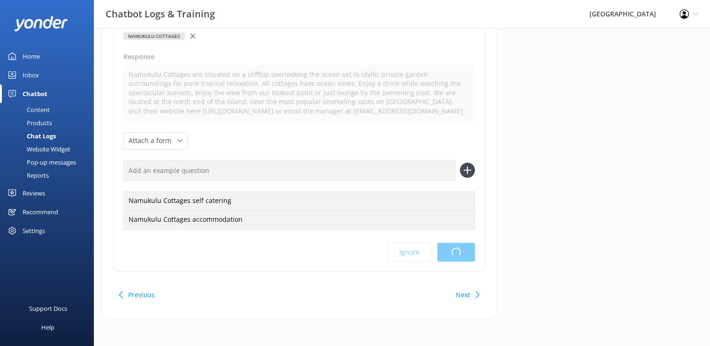
scroll to position [0, 0]
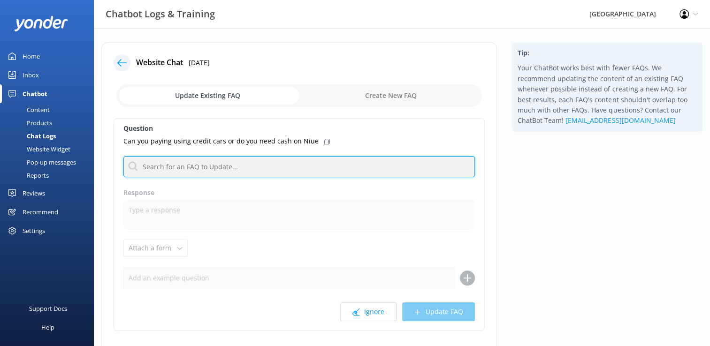
click at [219, 164] on input "text" at bounding box center [298, 166] width 351 height 21
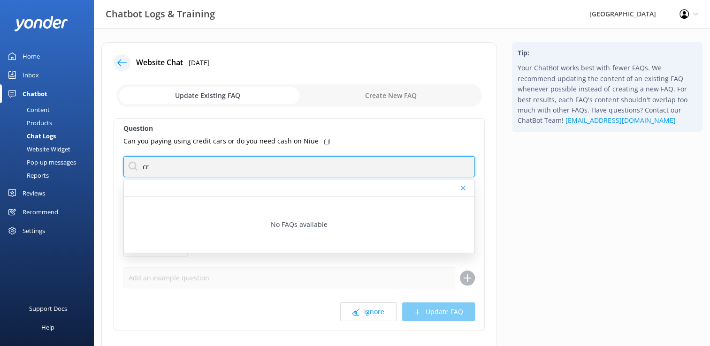
type input "c"
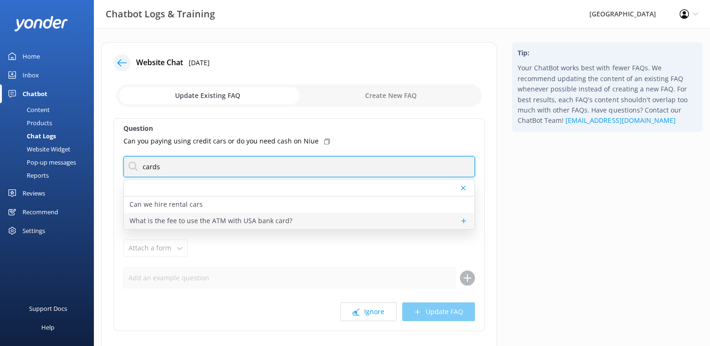
type input "cards"
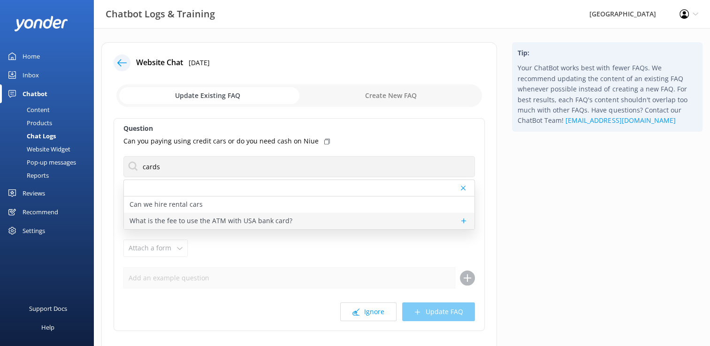
click at [248, 221] on p "What is the fee to use the ATM with USA bank card?" at bounding box center [211, 221] width 163 height 10
type textarea "There are bank fees for using credit cards that vary depending on the operator …"
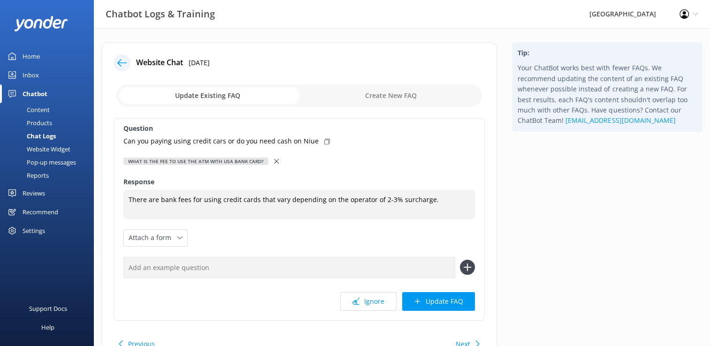
click at [30, 56] on div "Home" at bounding box center [31, 56] width 17 height 19
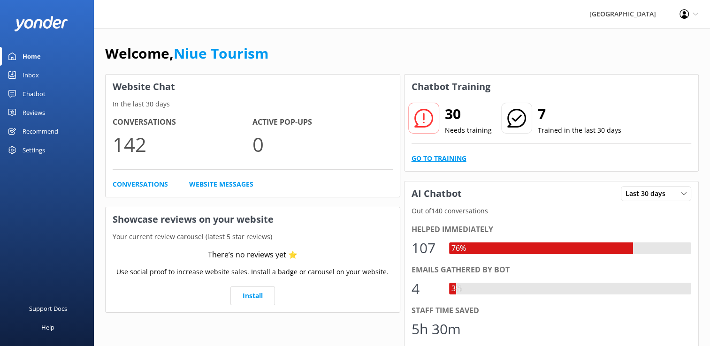
click at [428, 157] on link "Go to Training" at bounding box center [439, 158] width 55 height 10
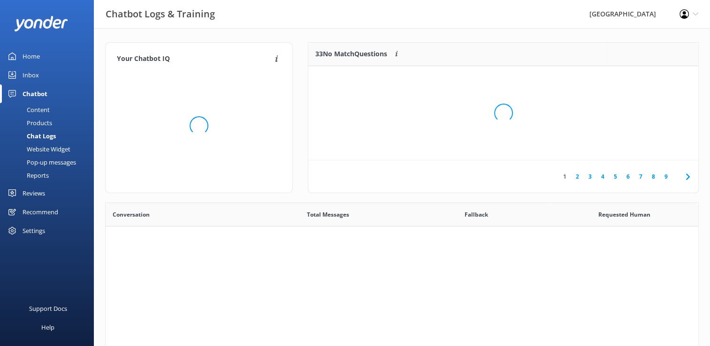
scroll to position [321, 586]
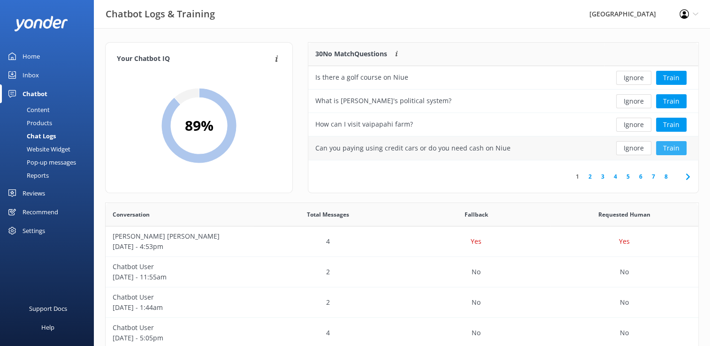
click at [673, 147] on button "Train" at bounding box center [671, 148] width 31 height 14
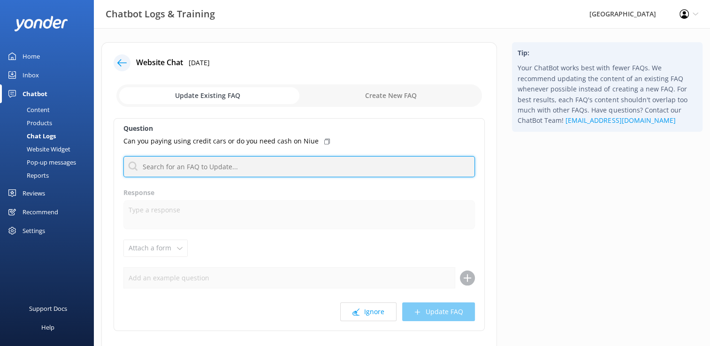
click at [184, 168] on input "text" at bounding box center [298, 166] width 351 height 21
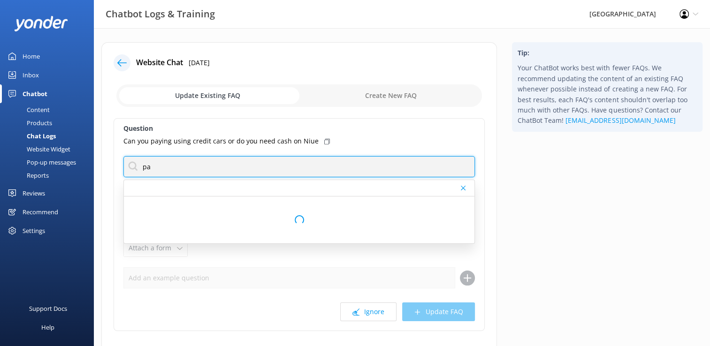
type input "p"
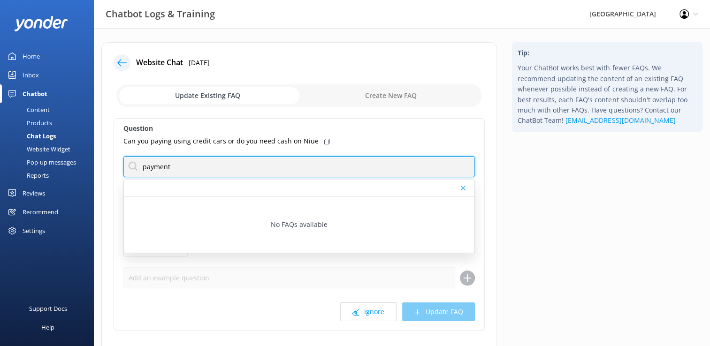
drag, startPoint x: 169, startPoint y: 167, endPoint x: 120, endPoint y: 163, distance: 49.4
click at [120, 163] on div "Question Can you paying using credit cars or do you need cash on Niue payment N…" at bounding box center [299, 224] width 371 height 213
type input "e"
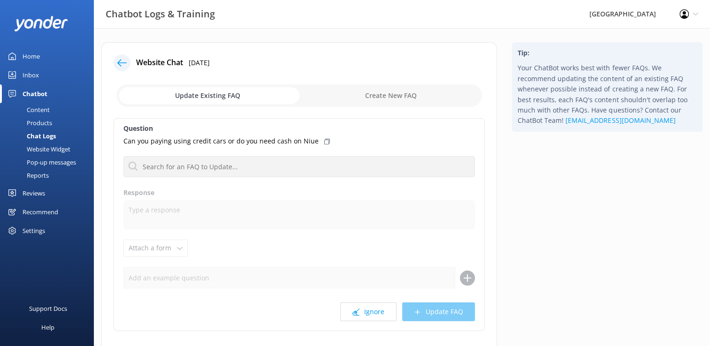
click at [386, 97] on input "checkbox" at bounding box center [299, 95] width 366 height 23
checkbox input "true"
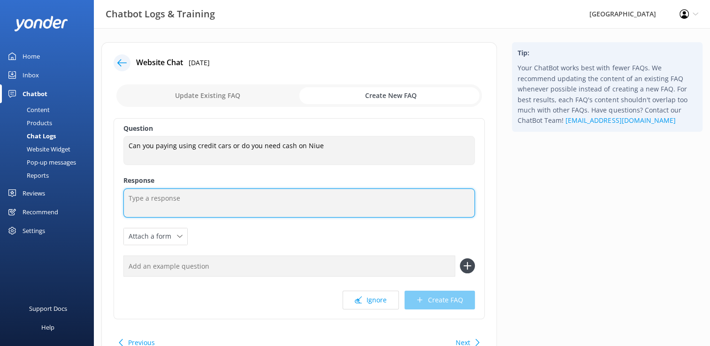
click at [155, 198] on textarea at bounding box center [298, 203] width 351 height 29
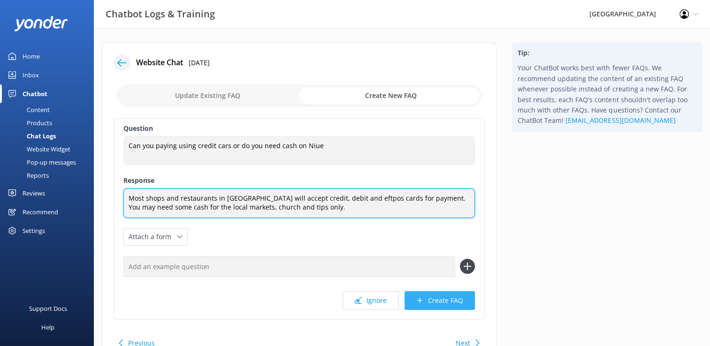
type textarea "Most shops and restaurants in [GEOGRAPHIC_DATA] will accept credit, debit and e…"
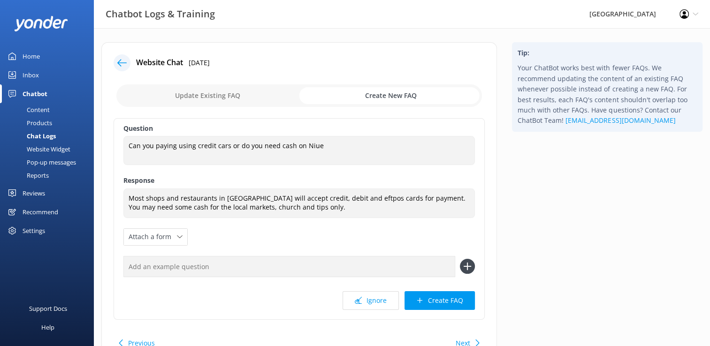
click at [452, 298] on button "Create FAQ" at bounding box center [439, 300] width 70 height 19
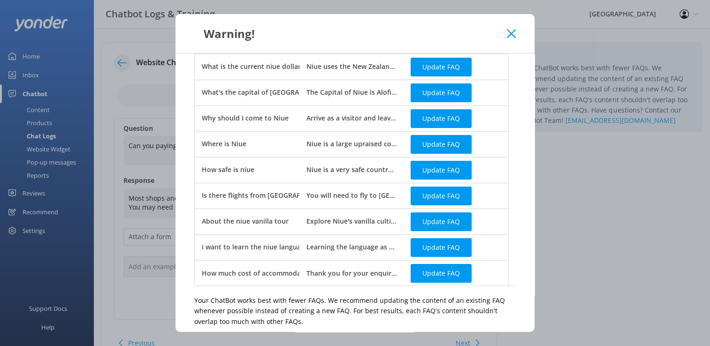
scroll to position [271, 0]
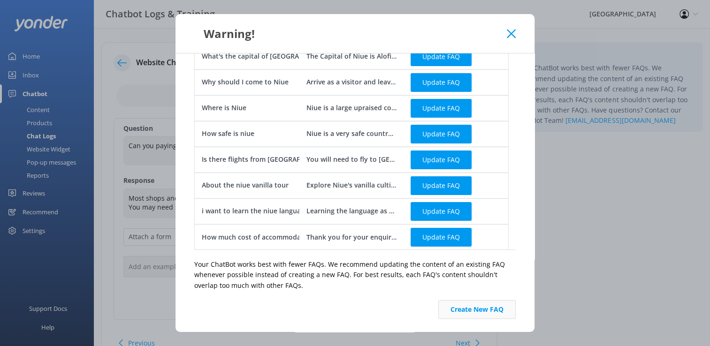
click at [480, 309] on button "Create New FAQ" at bounding box center [476, 309] width 77 height 19
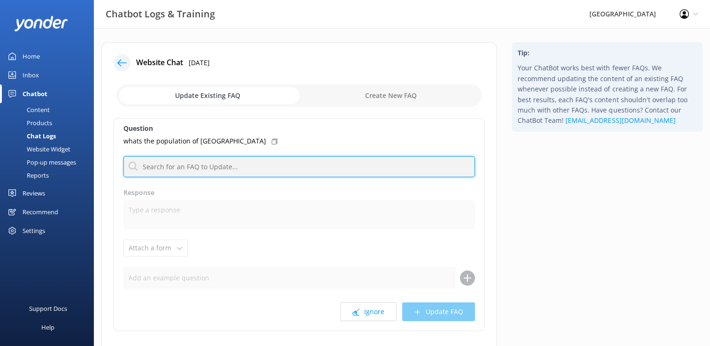
click at [250, 168] on input "text" at bounding box center [298, 166] width 351 height 21
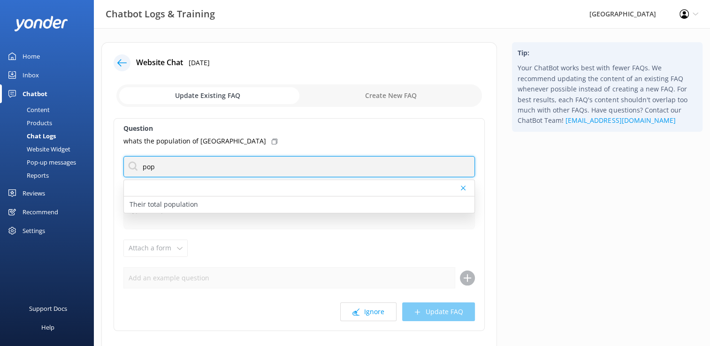
type input "population"
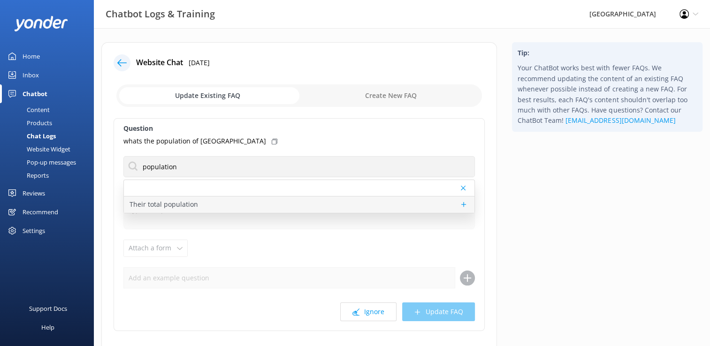
click at [188, 204] on p "Their total population" at bounding box center [164, 204] width 69 height 10
type textarea "The total population of [GEOGRAPHIC_DATA] is around [DATE] people. By the end o…"
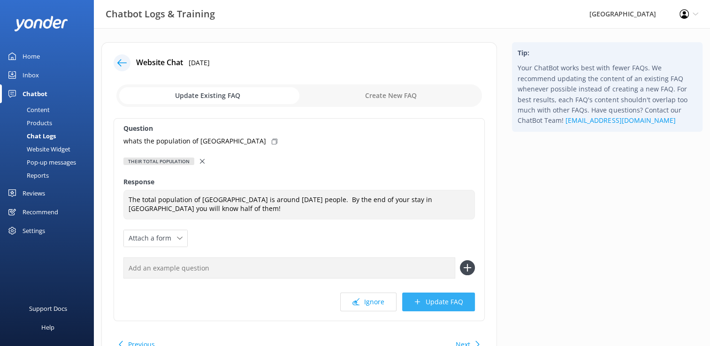
click at [452, 305] on button "Update FAQ" at bounding box center [438, 302] width 73 height 19
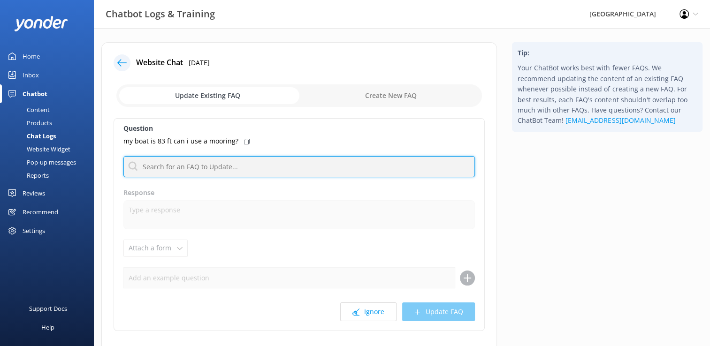
click at [170, 168] on input "text" at bounding box center [298, 166] width 351 height 21
type input "moor"
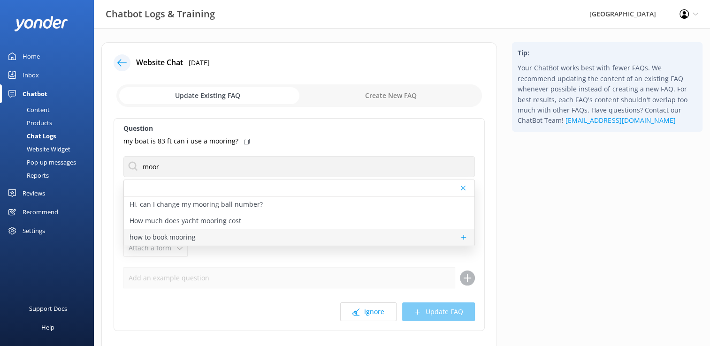
click at [214, 237] on div "how to book mooring" at bounding box center [299, 237] width 351 height 16
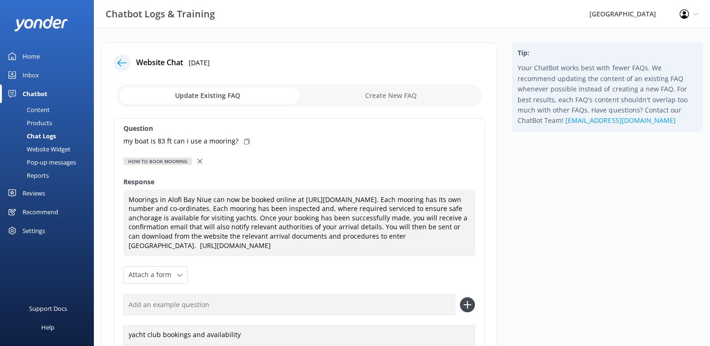
scroll to position [47, 0]
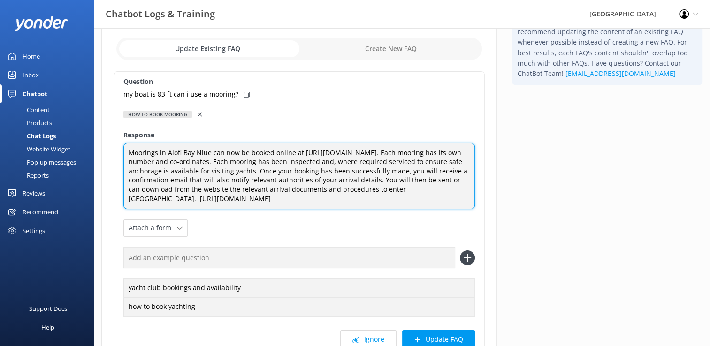
click at [461, 199] on textarea "Moorings in Alofi Bay Niue can now be booked online at [URL][DOMAIN_NAME]. Each…" at bounding box center [298, 176] width 351 height 67
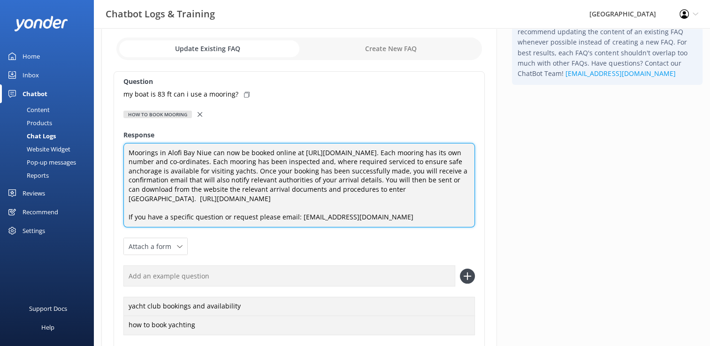
click at [298, 161] on textarea "Moorings in Alofi Bay Niue can now be booked online at [URL][DOMAIN_NAME]. Each…" at bounding box center [298, 185] width 351 height 85
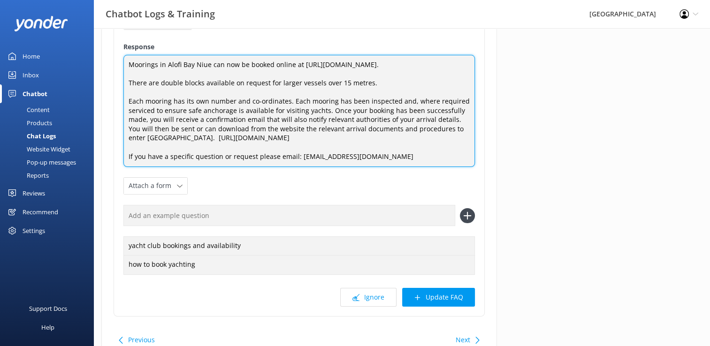
scroll to position [141, 0]
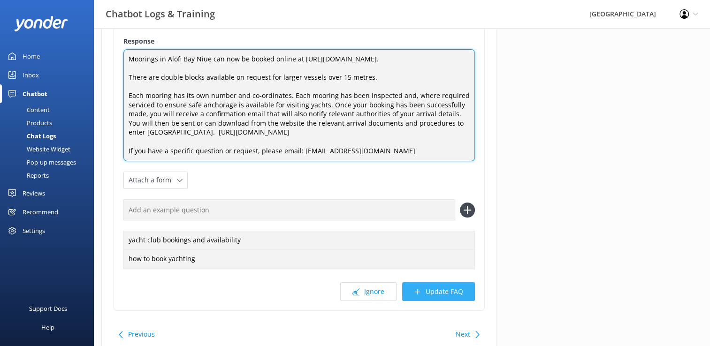
type textarea "Moorings in Alofi Bay Niue can now be booked online at [URL][DOMAIN_NAME]. Ther…"
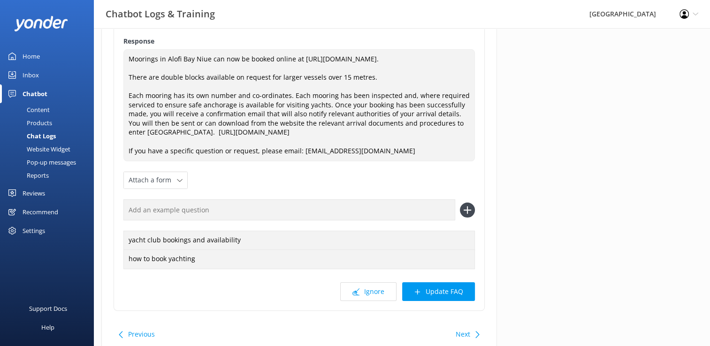
click at [454, 301] on button "Update FAQ" at bounding box center [438, 291] width 73 height 19
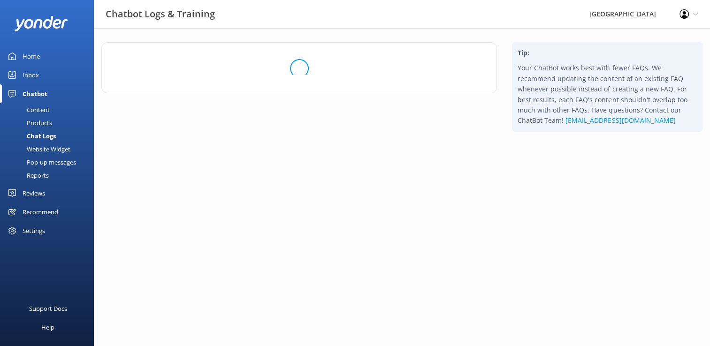
scroll to position [0, 0]
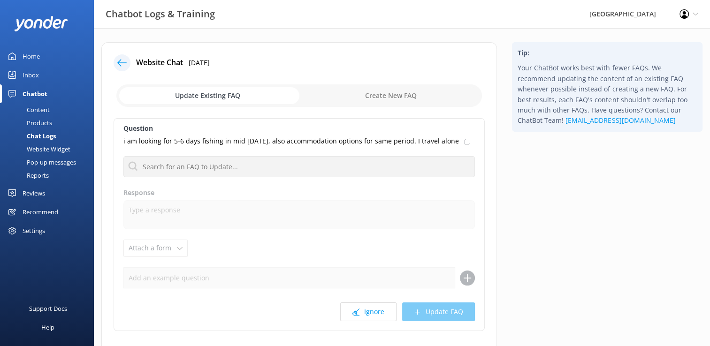
click at [29, 55] on div "Home" at bounding box center [31, 56] width 17 height 19
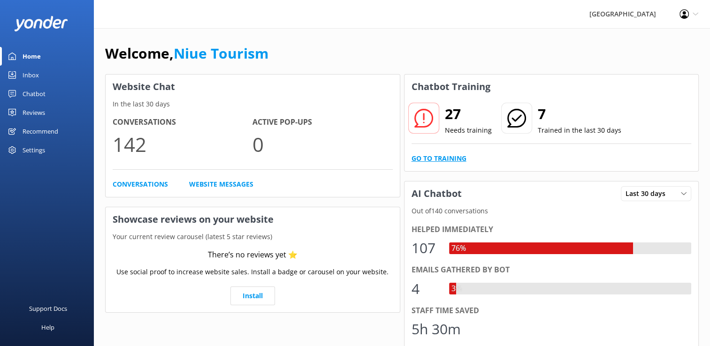
click at [437, 158] on link "Go to Training" at bounding box center [439, 158] width 55 height 10
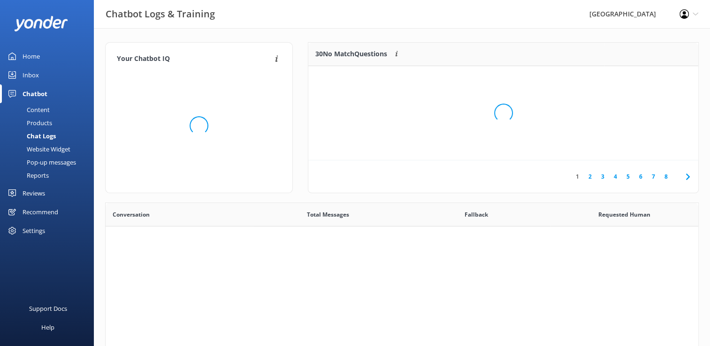
scroll to position [321, 586]
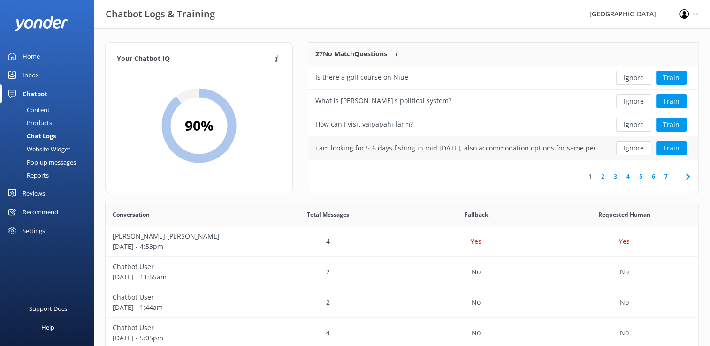
click at [465, 148] on div "i am looking for 5-6 days fishing in mid [DATE], also accommodation options for…" at bounding box center [456, 148] width 282 height 10
click at [673, 145] on button "Train" at bounding box center [671, 148] width 31 height 14
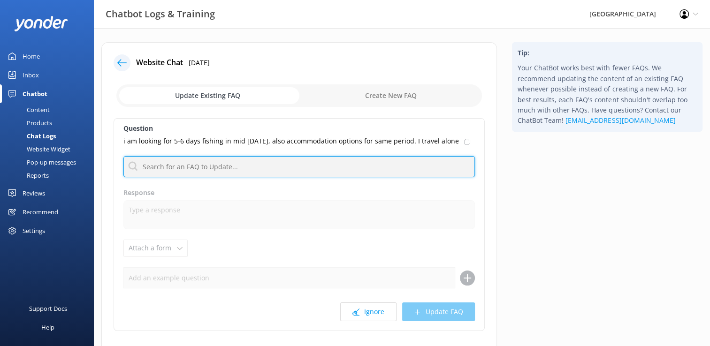
click at [193, 166] on input "text" at bounding box center [298, 166] width 351 height 21
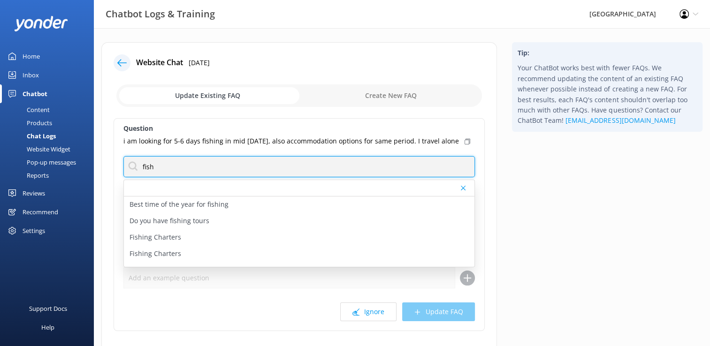
type input "Fishing"
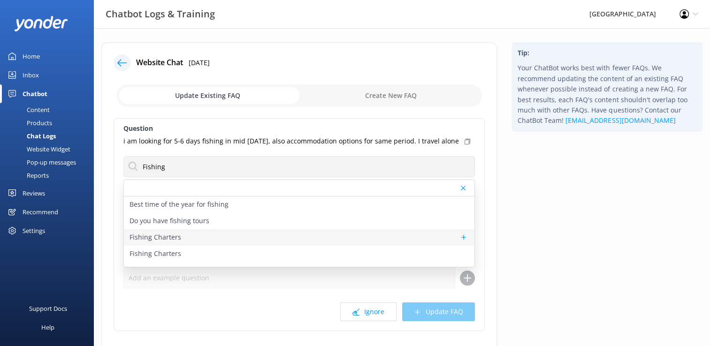
click at [199, 234] on div "Fishing Charters" at bounding box center [299, 237] width 351 height 16
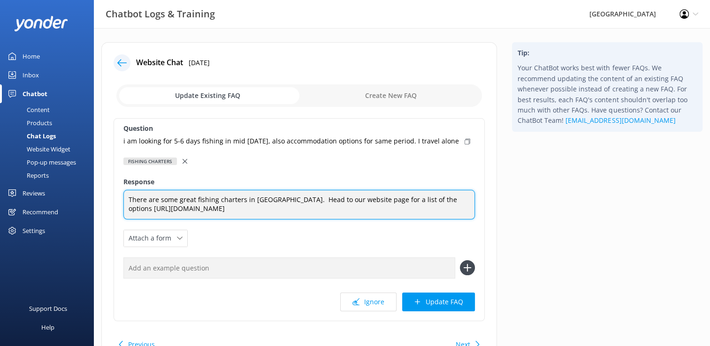
click at [426, 201] on textarea "There are some great fishing charters in [GEOGRAPHIC_DATA]. Head to our website…" at bounding box center [298, 205] width 351 height 30
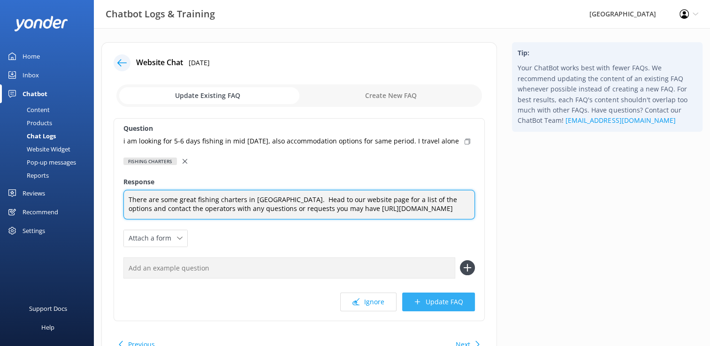
type textarea "There are some great fishing charters in [GEOGRAPHIC_DATA]. Head to our website…"
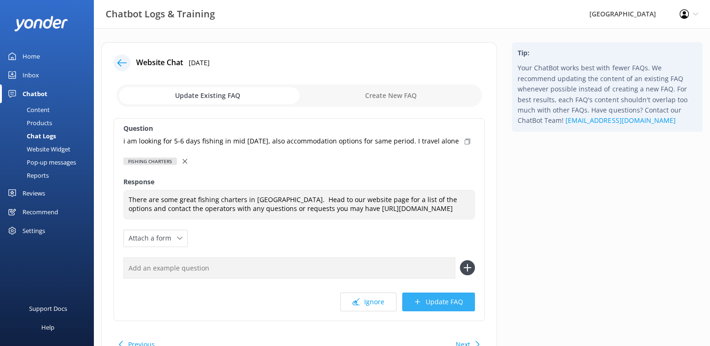
click at [447, 304] on button "Update FAQ" at bounding box center [438, 302] width 73 height 19
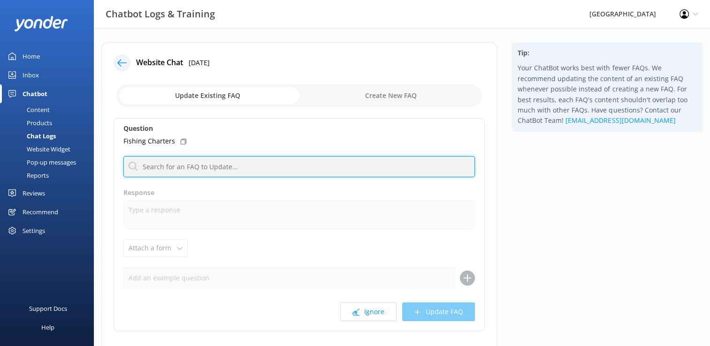
click at [220, 165] on input "text" at bounding box center [298, 166] width 351 height 21
type input "Fishing"
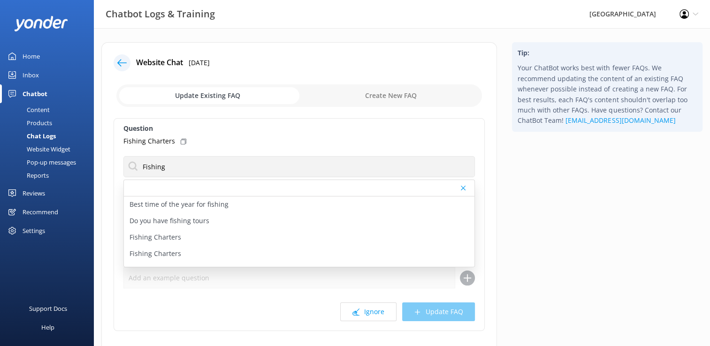
click at [196, 222] on p "Do you have fishing tours" at bounding box center [170, 221] width 80 height 10
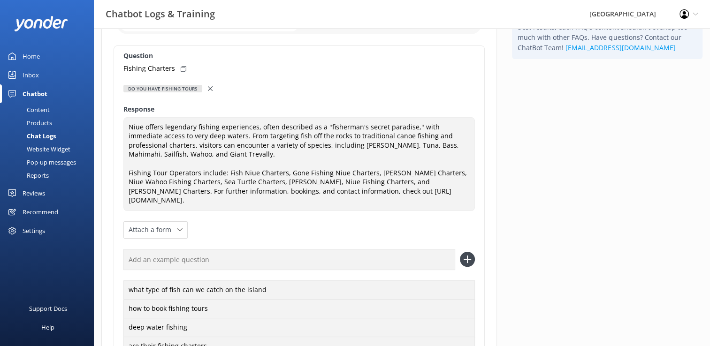
scroll to position [94, 0]
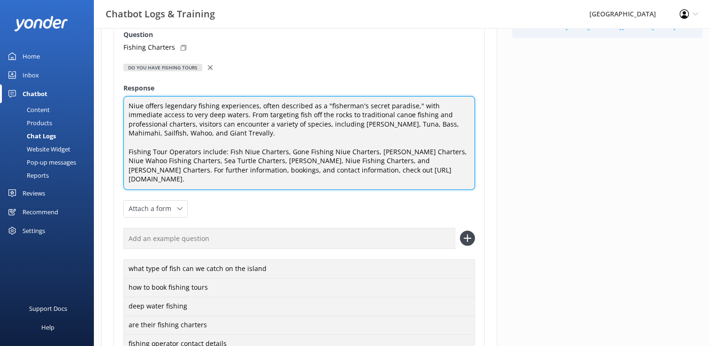
drag, startPoint x: 364, startPoint y: 162, endPoint x: 439, endPoint y: 162, distance: 75.1
click at [439, 162] on textarea "Niue offers legendary fishing experiences, often described as a "fisherman's se…" at bounding box center [298, 143] width 351 height 94
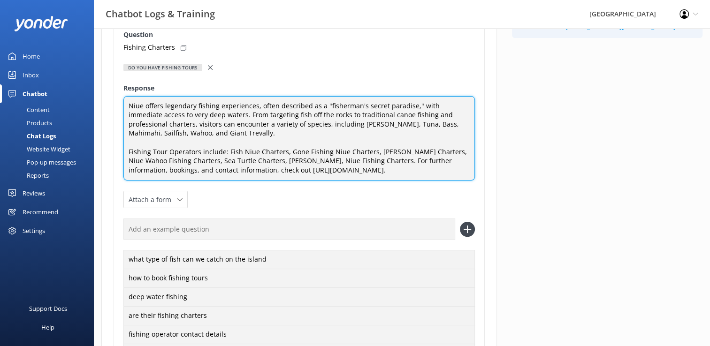
drag, startPoint x: 244, startPoint y: 160, endPoint x: 297, endPoint y: 158, distance: 52.6
click at [297, 158] on textarea "Niue offers legendary fishing experiences, often described as a "fisherman's se…" at bounding box center [298, 138] width 351 height 85
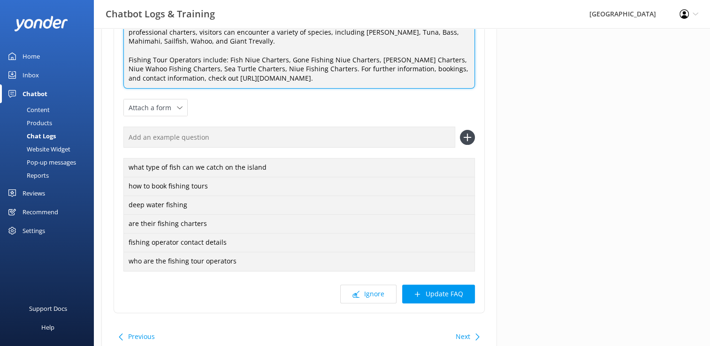
scroll to position [188, 0]
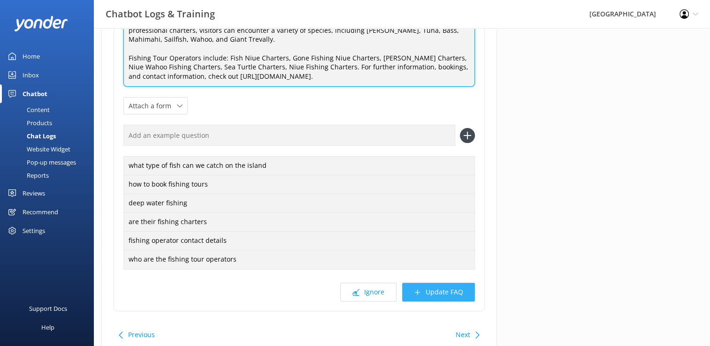
type textarea "Niue offers legendary fishing experiences, often described as a "fisherman's se…"
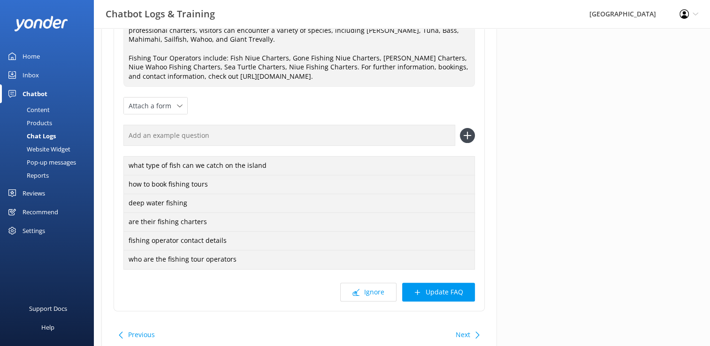
click at [447, 294] on button "Update FAQ" at bounding box center [438, 292] width 73 height 19
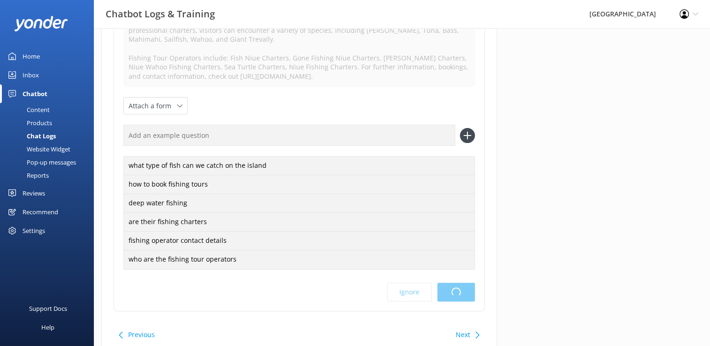
scroll to position [0, 0]
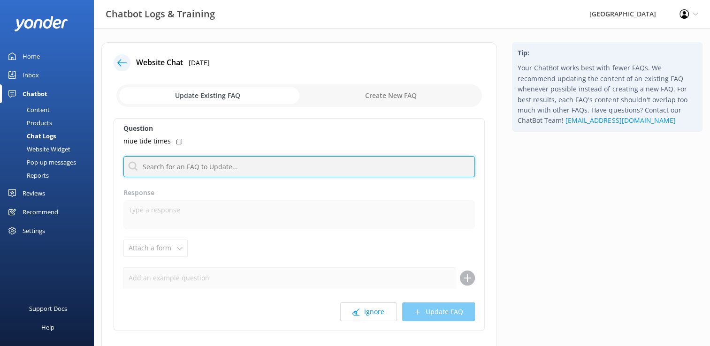
click at [182, 165] on input "text" at bounding box center [298, 166] width 351 height 21
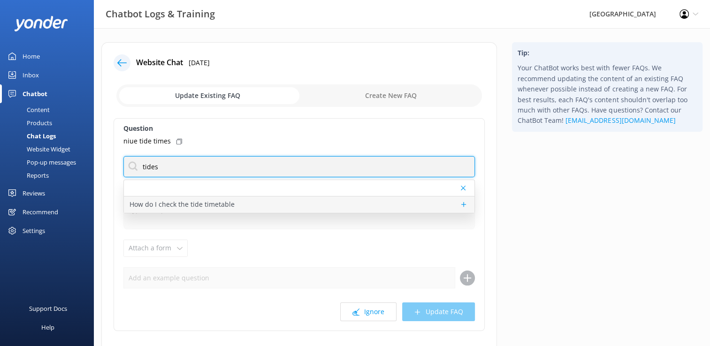
type input "tides"
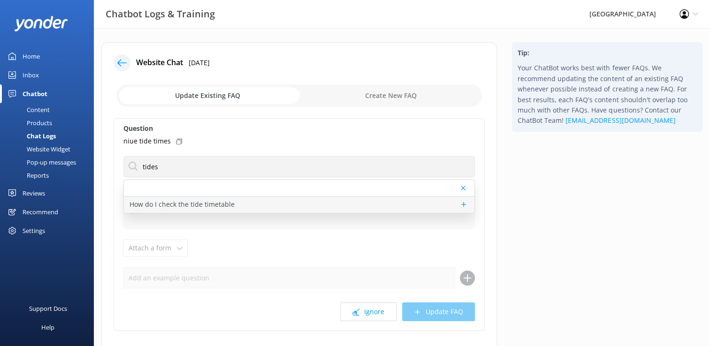
click at [201, 206] on p "How do I check the tide timetable" at bounding box center [182, 204] width 105 height 10
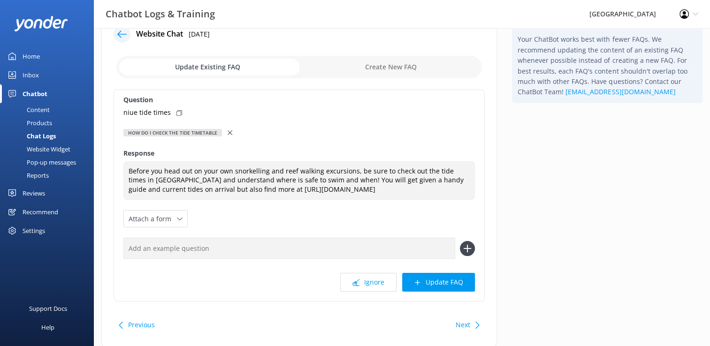
scroll to position [59, 0]
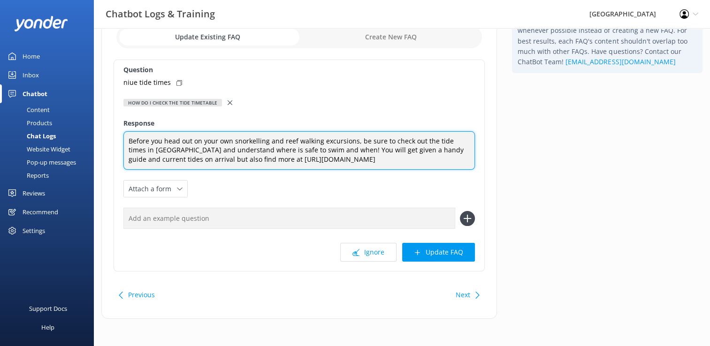
click at [429, 157] on textarea "Before you head out on your own snorkelling and reef walking excursions, be sur…" at bounding box center [298, 150] width 351 height 39
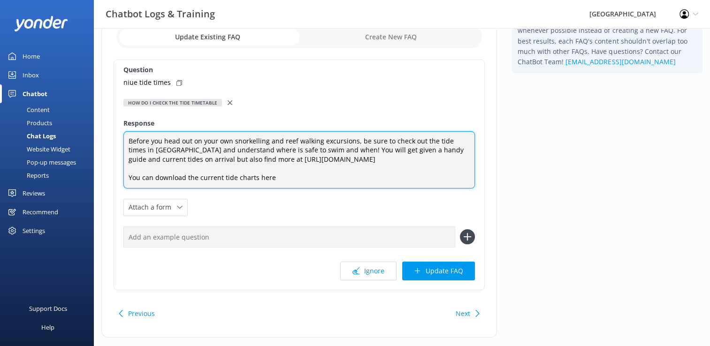
click at [287, 176] on textarea "Before you head out on your own snorkelling and reef walking excursions, be sur…" at bounding box center [298, 159] width 351 height 57
paste textarea "[URL][DOMAIN_NAME]"
drag, startPoint x: 257, startPoint y: 178, endPoint x: 273, endPoint y: 179, distance: 16.5
click at [273, 179] on textarea "Before you head out on your own snorkelling and reef walking excursions, be sur…" at bounding box center [298, 159] width 351 height 57
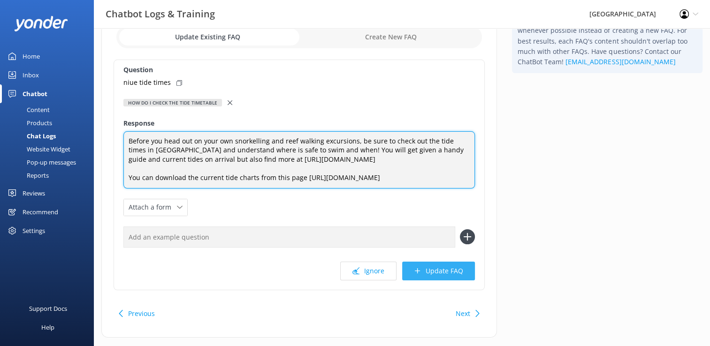
type textarea "Before you head out on your own snorkelling and reef walking excursions, be sur…"
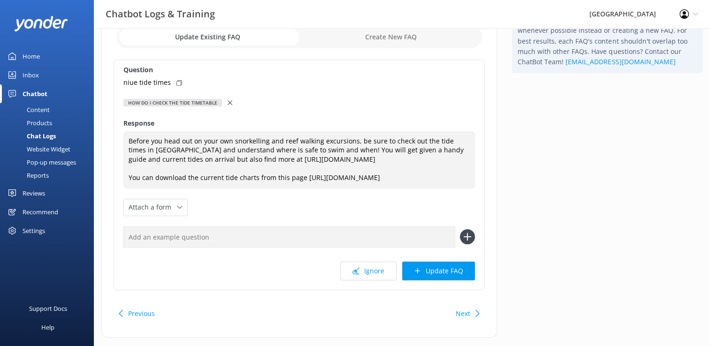
drag, startPoint x: 450, startPoint y: 271, endPoint x: 444, endPoint y: 272, distance: 5.7
click at [447, 271] on button "Update FAQ" at bounding box center [438, 271] width 73 height 19
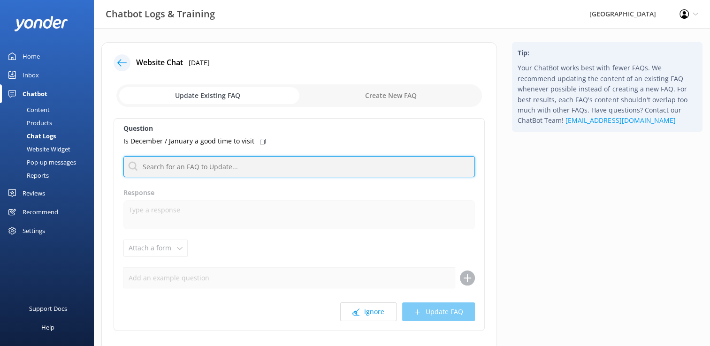
click at [246, 160] on input "text" at bounding box center [298, 166] width 351 height 21
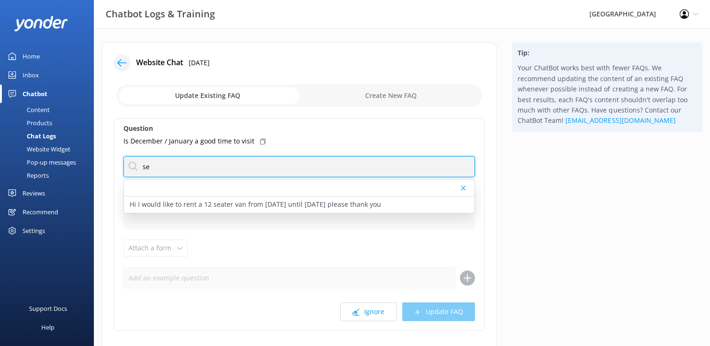
type input "s"
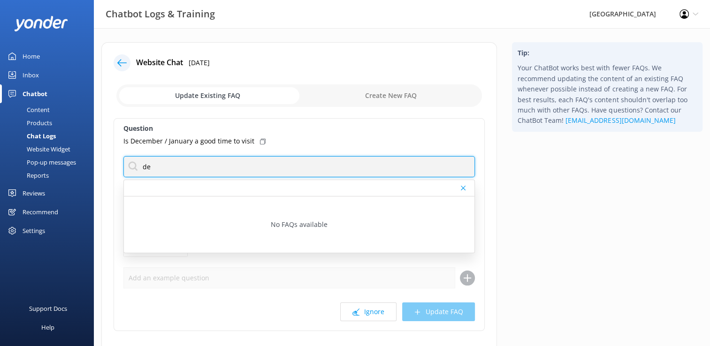
type input "d"
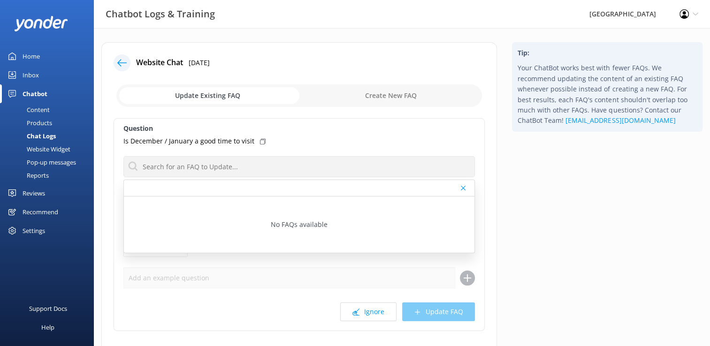
click at [34, 56] on div "Home" at bounding box center [31, 56] width 17 height 19
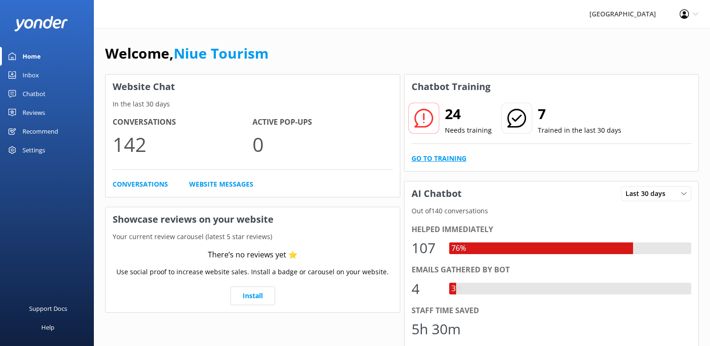
click at [450, 160] on link "Go to Training" at bounding box center [439, 158] width 55 height 10
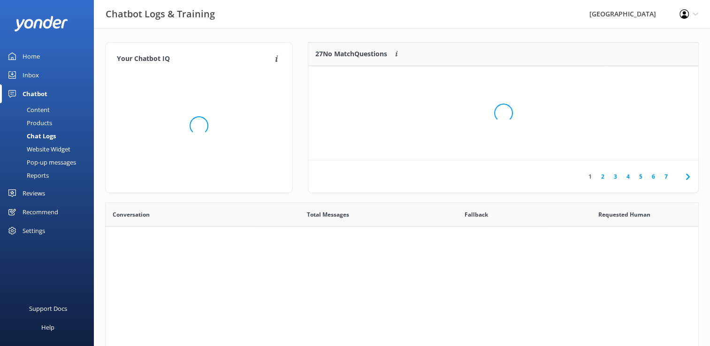
scroll to position [321, 586]
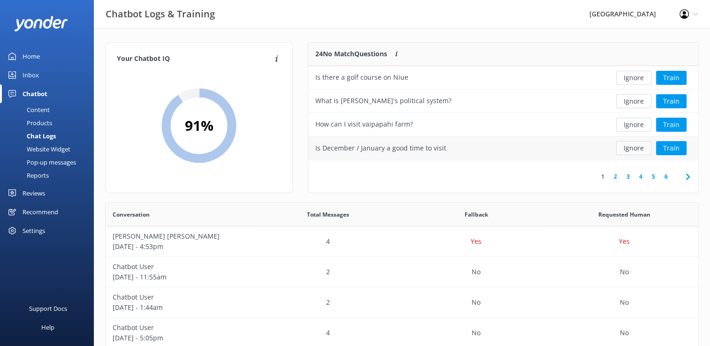
click at [630, 150] on button "Ignore" at bounding box center [633, 148] width 35 height 14
click at [676, 149] on button "Train" at bounding box center [671, 148] width 31 height 14
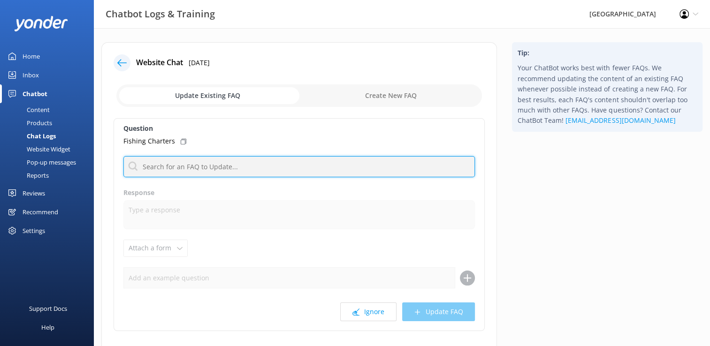
click at [178, 165] on input "text" at bounding box center [298, 166] width 351 height 21
type input "Fishing"
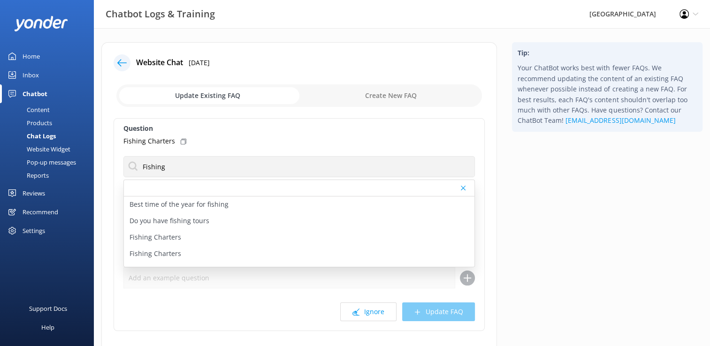
click at [197, 222] on p "Do you have fishing tours" at bounding box center [170, 221] width 80 height 10
type textarea "Niue offers legendary fishing experiences, often described as a "fisherman's se…"
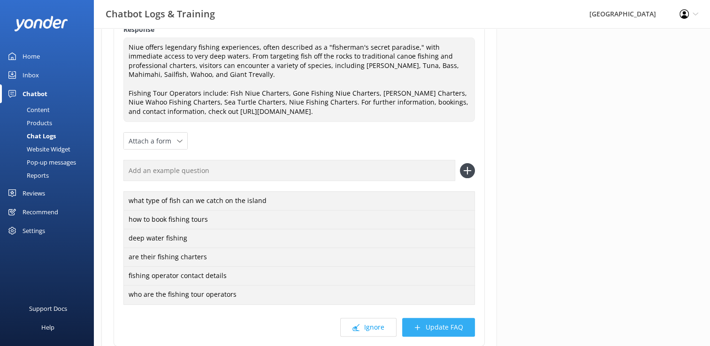
scroll to position [188, 0]
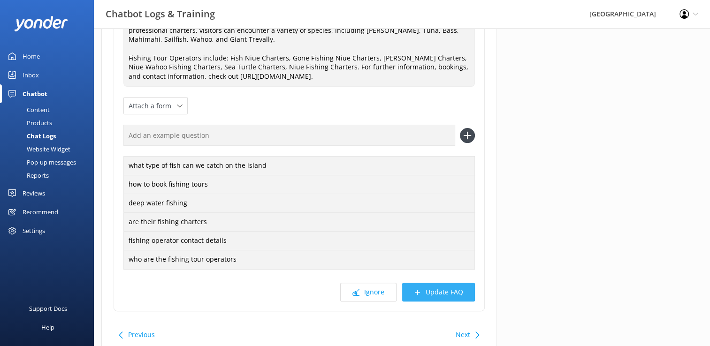
click at [436, 291] on button "Update FAQ" at bounding box center [438, 292] width 73 height 19
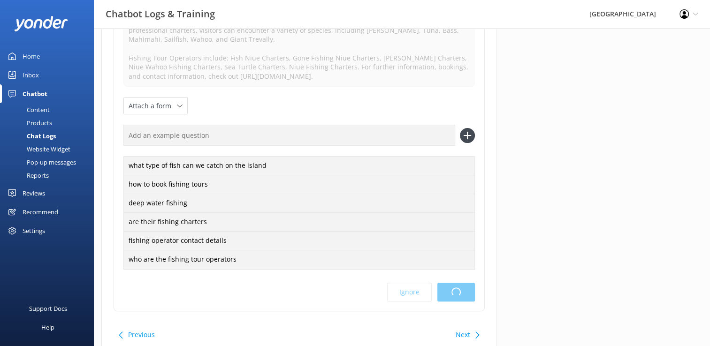
scroll to position [0, 0]
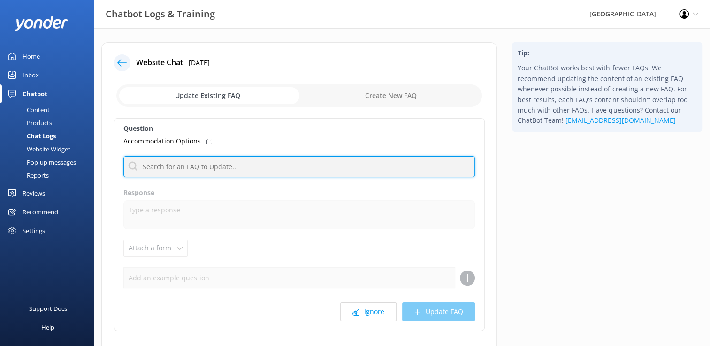
click at [229, 170] on input "text" at bounding box center [298, 166] width 351 height 21
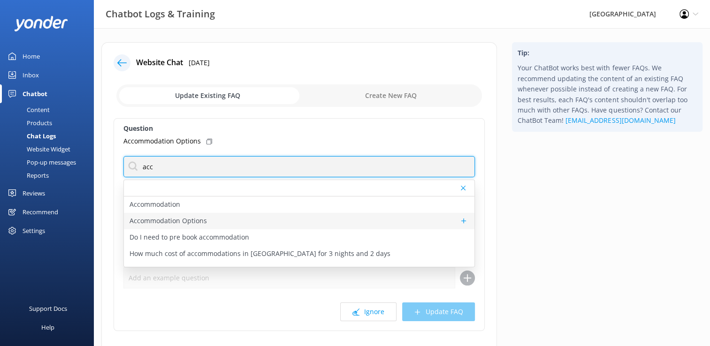
type input "acc"
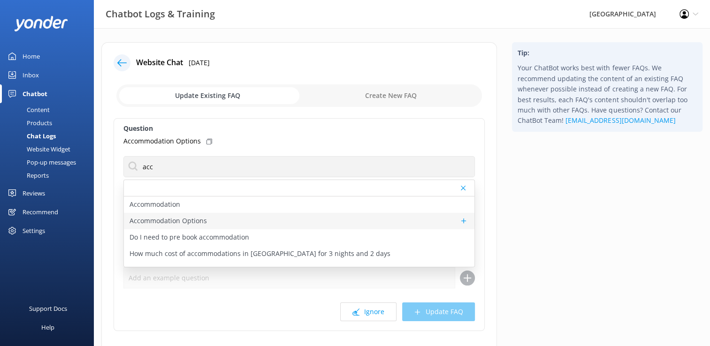
click at [193, 221] on p "Accommodation Options" at bounding box center [168, 221] width 77 height 10
type textarea "There are lots of accommodation options available for every budget and need. Fr…"
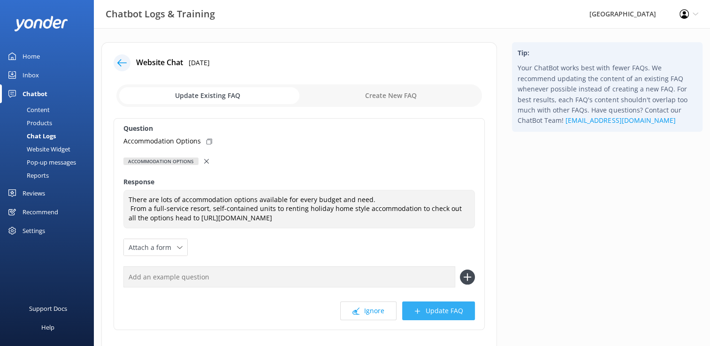
click at [445, 313] on button "Update FAQ" at bounding box center [438, 311] width 73 height 19
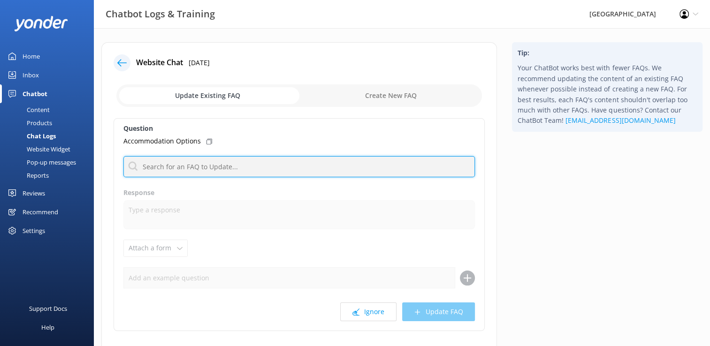
click at [226, 164] on input "text" at bounding box center [298, 166] width 351 height 21
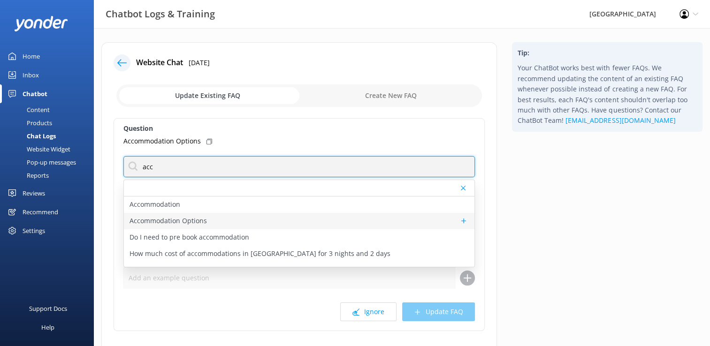
type input "acc"
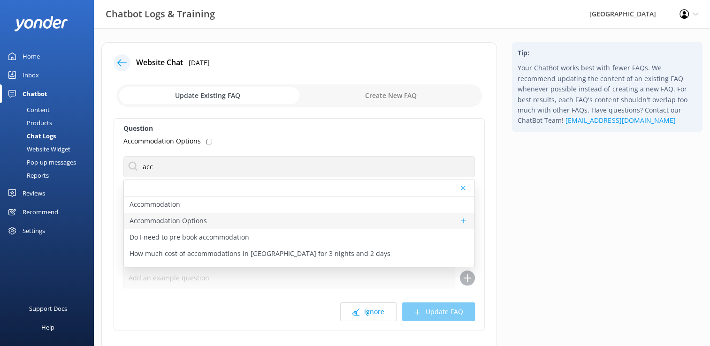
click at [203, 222] on p "Accommodation Options" at bounding box center [168, 221] width 77 height 10
type textarea "There are lots of accommodation options available for every budget and need. Fr…"
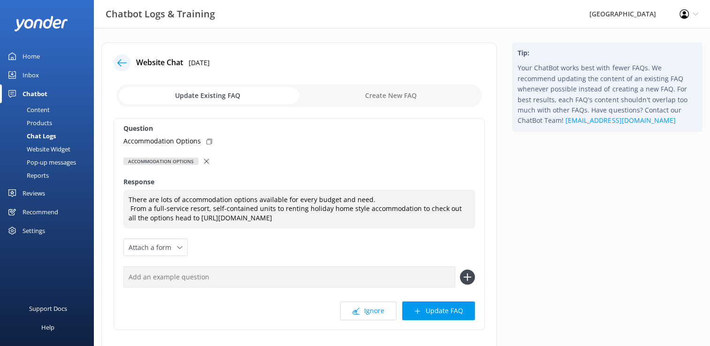
click at [450, 314] on button "Update FAQ" at bounding box center [438, 311] width 73 height 19
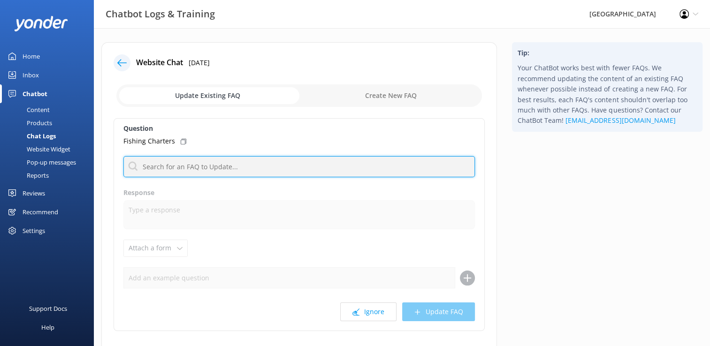
click at [198, 164] on input "text" at bounding box center [298, 166] width 351 height 21
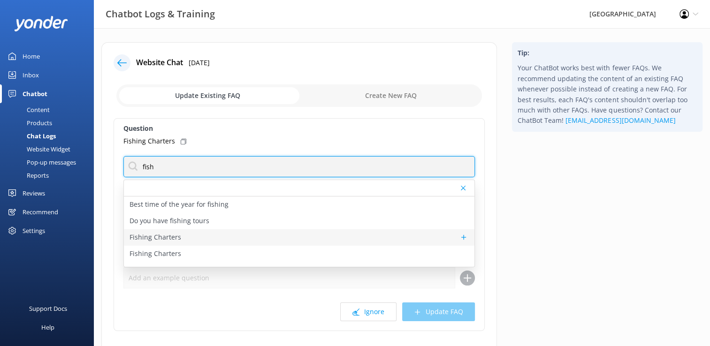
type input "fish"
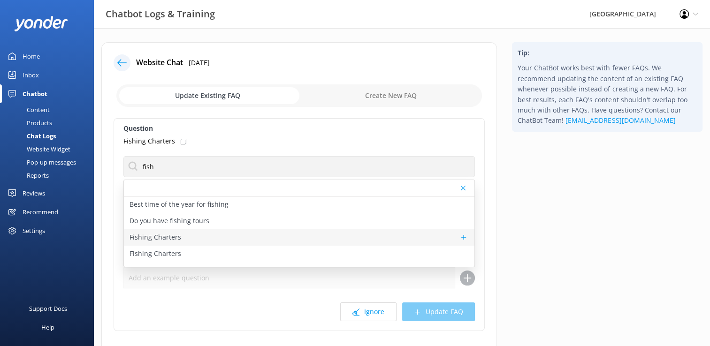
click at [186, 236] on div "Fishing Charters" at bounding box center [299, 237] width 351 height 16
type textarea "There are some great fishing charters in [GEOGRAPHIC_DATA]. Head to our website…"
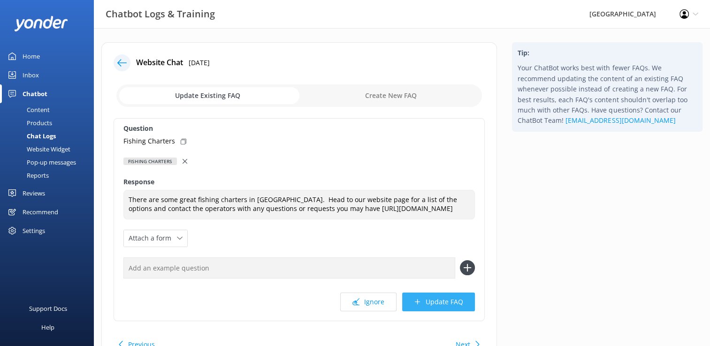
click at [452, 300] on button "Update FAQ" at bounding box center [438, 302] width 73 height 19
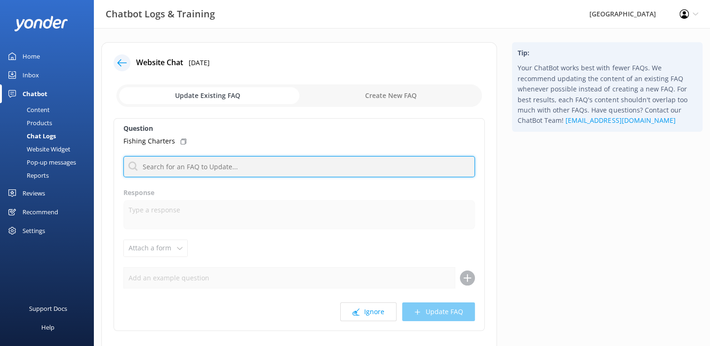
click at [210, 160] on input "text" at bounding box center [298, 166] width 351 height 21
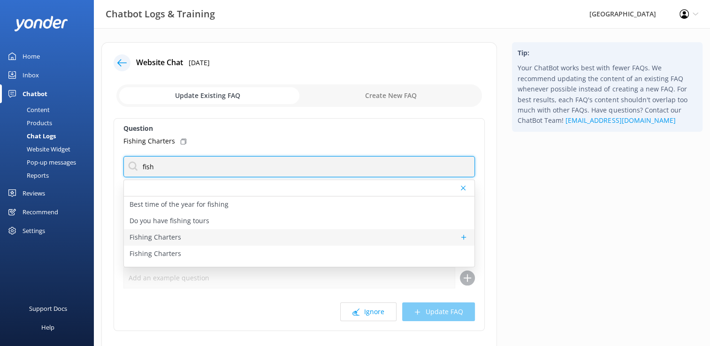
type input "fish"
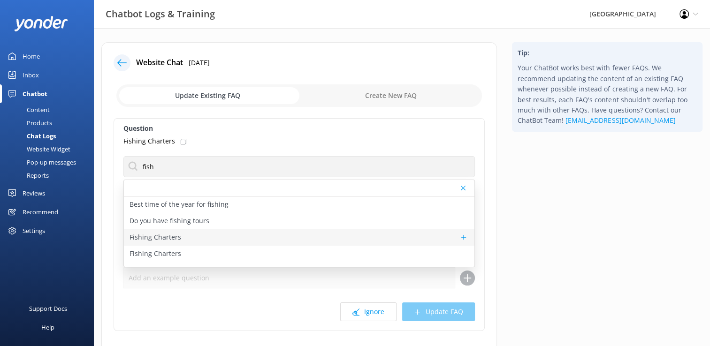
click at [181, 238] on div "Fishing Charters" at bounding box center [299, 237] width 351 height 16
type textarea "There are some great fishing charters in [GEOGRAPHIC_DATA]. Head to our website…"
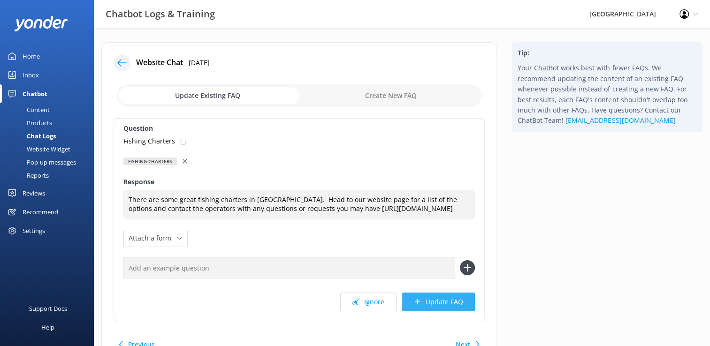
click at [452, 304] on button "Update FAQ" at bounding box center [438, 302] width 73 height 19
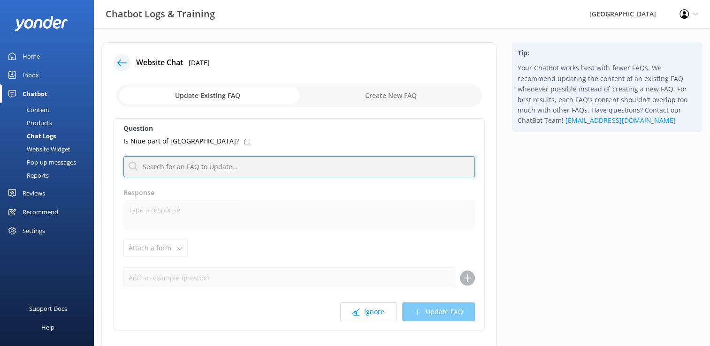
click at [231, 165] on input "text" at bounding box center [298, 166] width 351 height 21
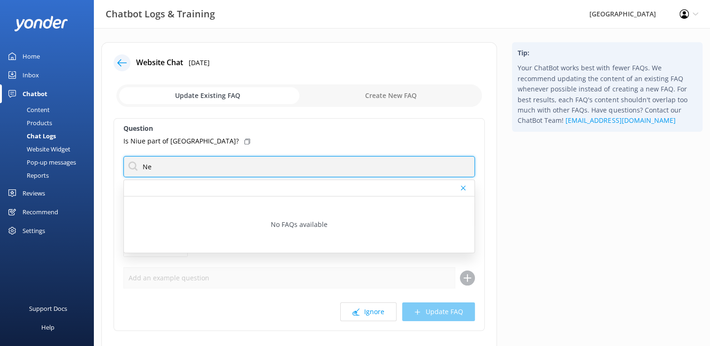
type input "N"
type input "h"
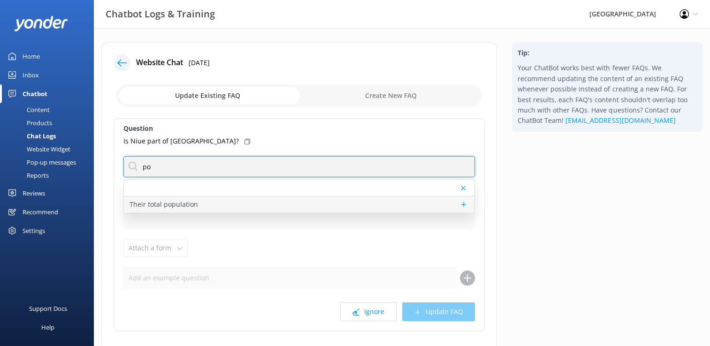
type input "p"
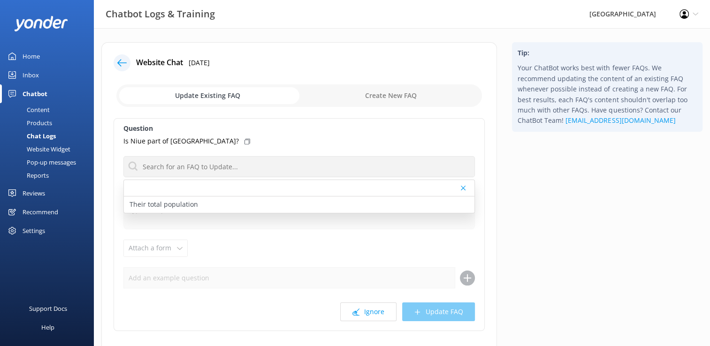
click at [30, 53] on div "Home" at bounding box center [31, 56] width 17 height 19
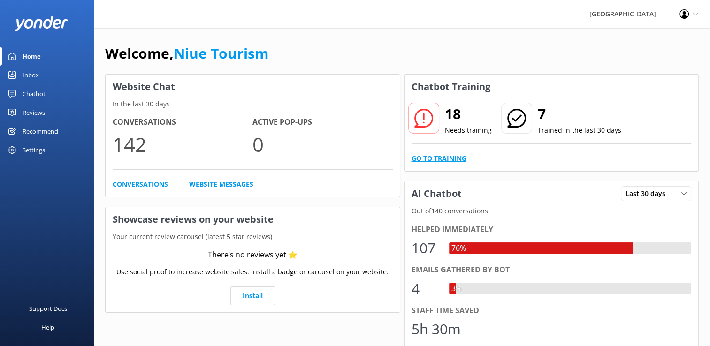
click at [452, 159] on link "Go to Training" at bounding box center [439, 158] width 55 height 10
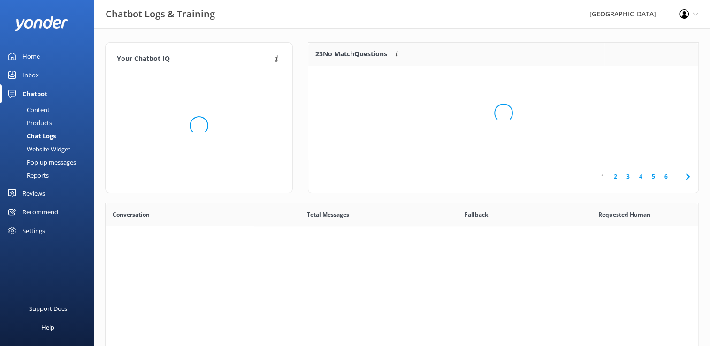
scroll to position [321, 586]
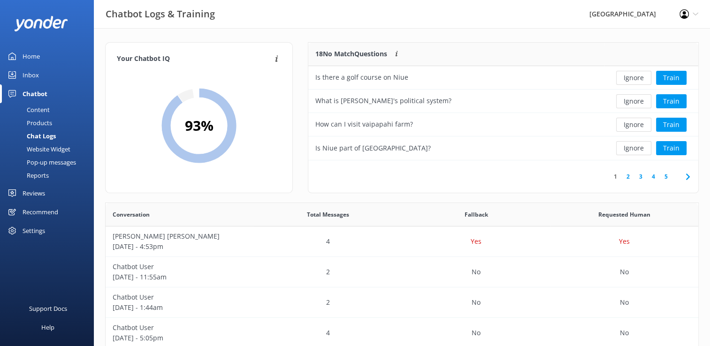
click at [629, 178] on link "2" at bounding box center [628, 176] width 13 height 9
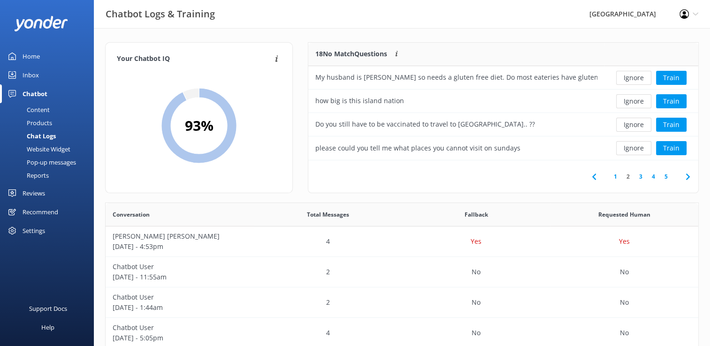
click at [640, 177] on link "3" at bounding box center [640, 176] width 13 height 9
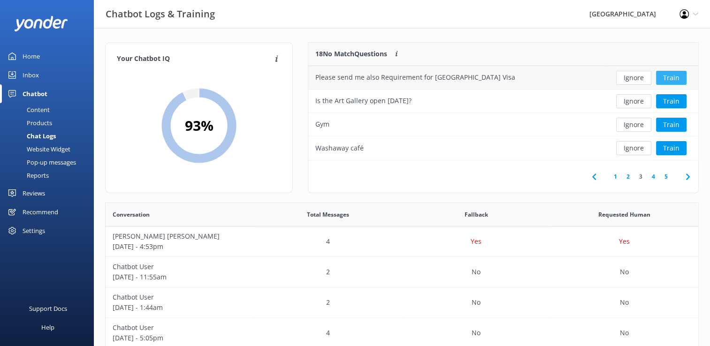
click at [670, 77] on button "Train" at bounding box center [671, 78] width 31 height 14
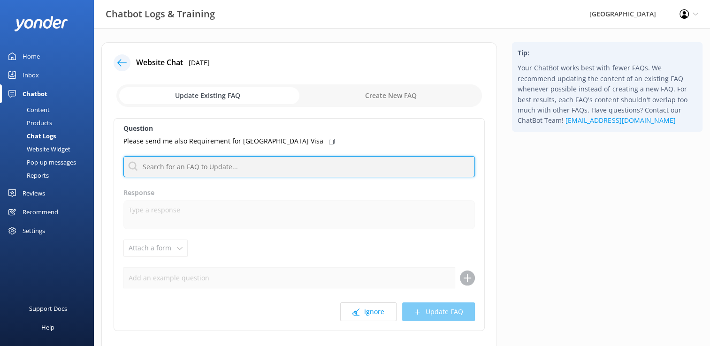
click at [190, 165] on input "text" at bounding box center [298, 166] width 351 height 21
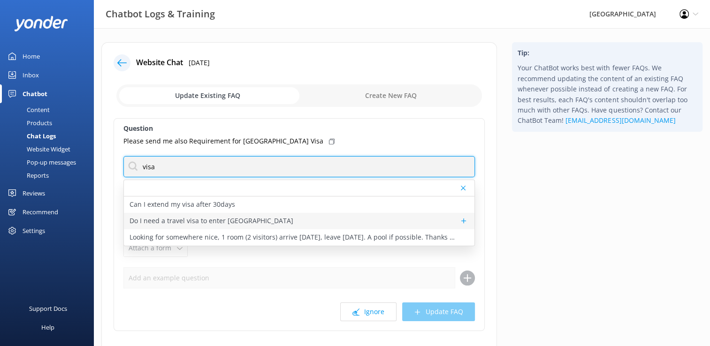
type input "visa"
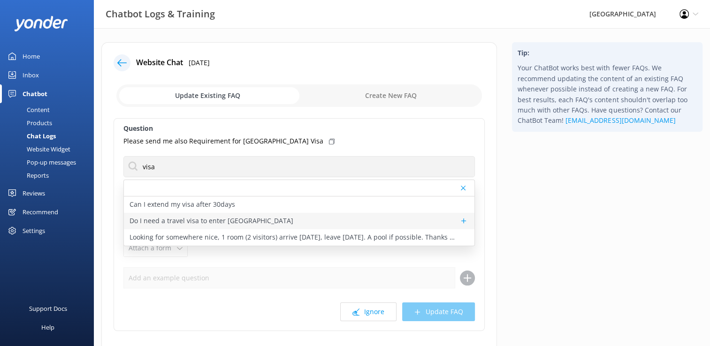
click at [195, 223] on p "Do I need a travel visa to enter [GEOGRAPHIC_DATA]" at bounding box center [212, 221] width 164 height 10
type textarea "If you are visiting [GEOGRAPHIC_DATA] for less than 30 days, you do not need a …"
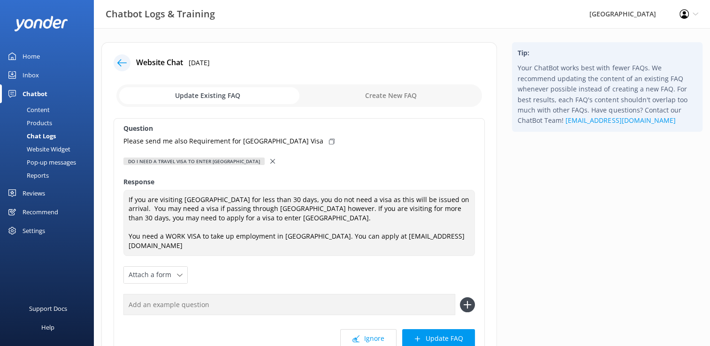
click at [435, 329] on button "Update FAQ" at bounding box center [438, 338] width 73 height 19
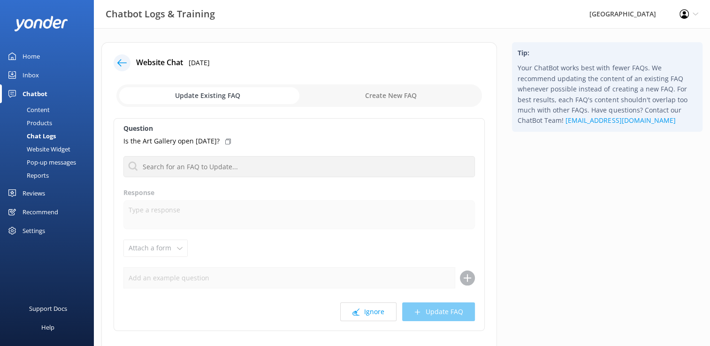
click at [34, 55] on div "Home" at bounding box center [31, 56] width 17 height 19
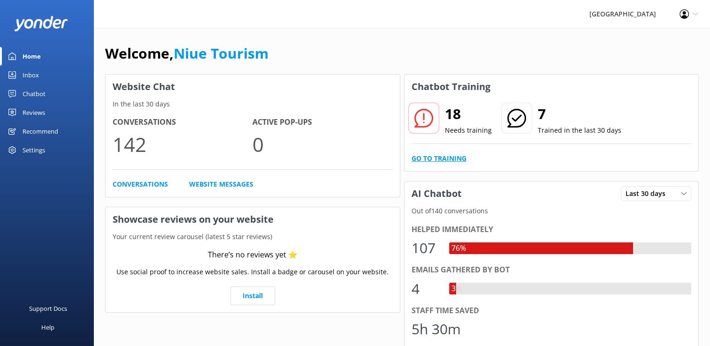
click at [440, 160] on link "Go to Training" at bounding box center [439, 158] width 55 height 10
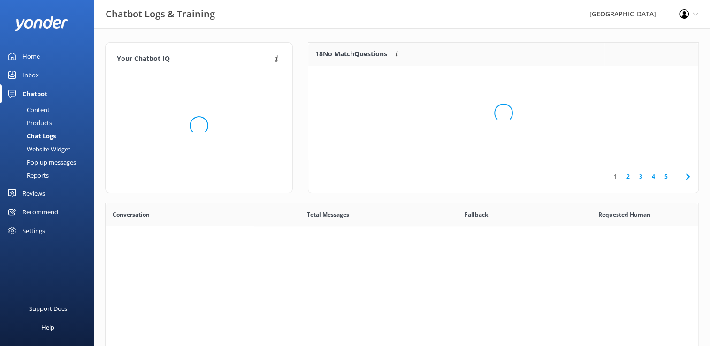
scroll to position [321, 586]
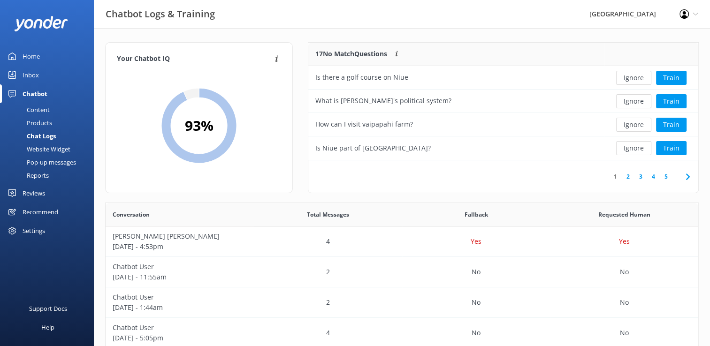
click at [627, 179] on link "2" at bounding box center [628, 176] width 13 height 9
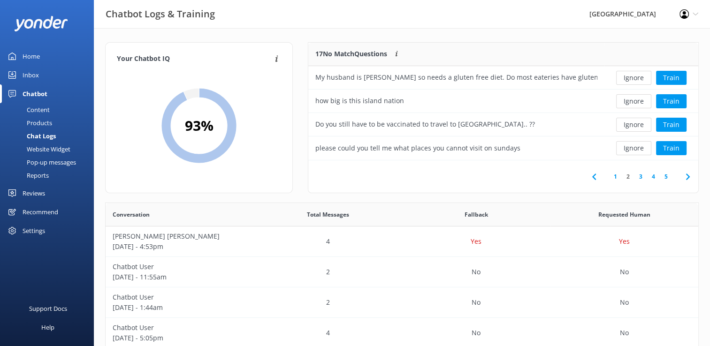
click at [642, 177] on link "3" at bounding box center [640, 176] width 13 height 9
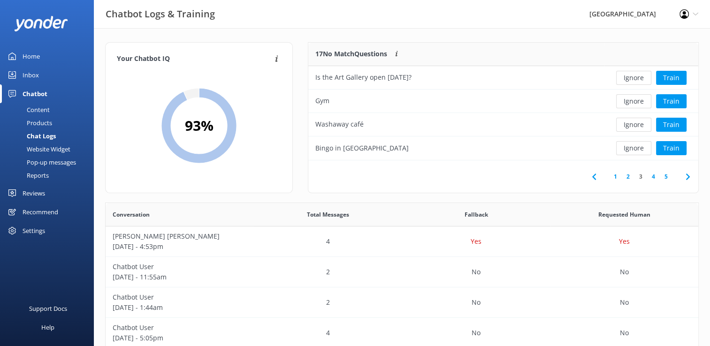
click at [652, 175] on link "4" at bounding box center [653, 176] width 13 height 9
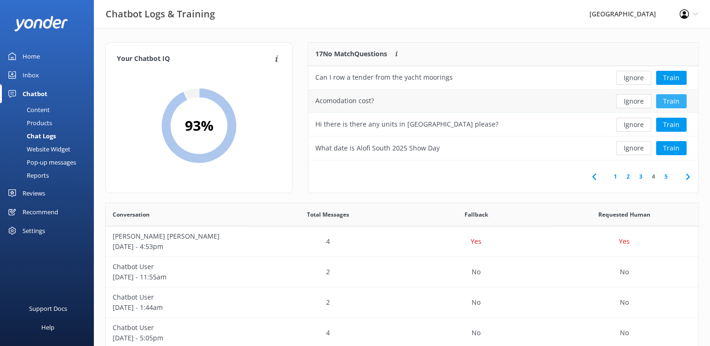
click at [674, 100] on button "Train" at bounding box center [671, 101] width 31 height 14
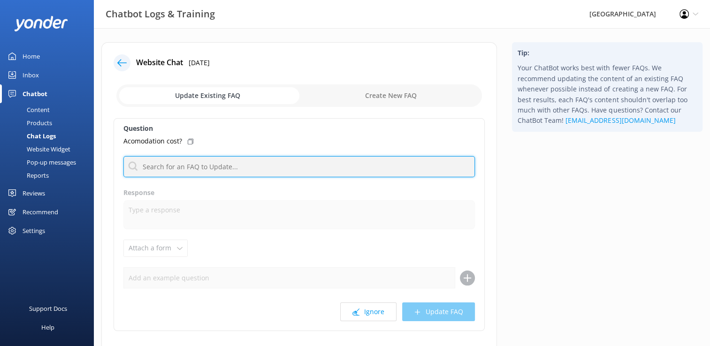
click at [215, 167] on input "text" at bounding box center [298, 166] width 351 height 21
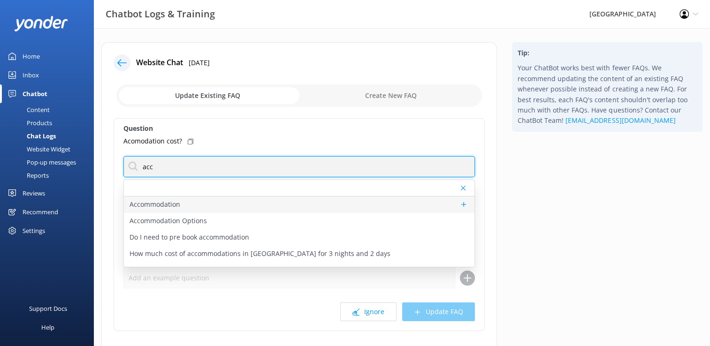
type input "acc"
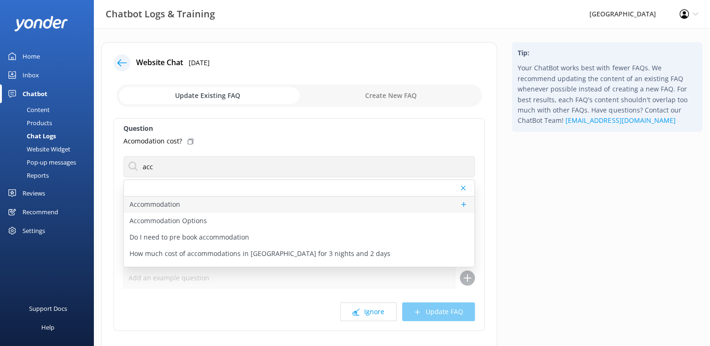
click at [190, 206] on div "Accommodation" at bounding box center [299, 205] width 351 height 16
type textarea "There are lots of accommodation options available for every budget and need. Fr…"
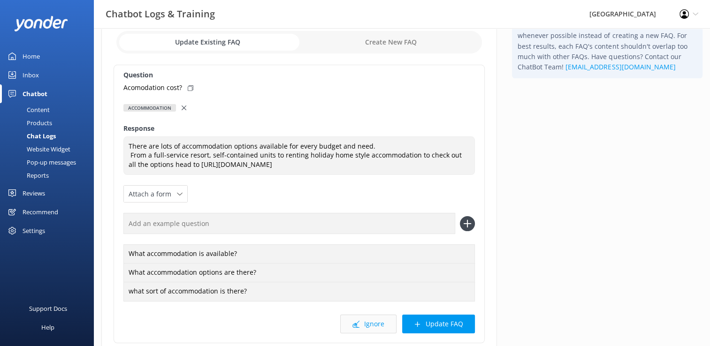
scroll to position [126, 0]
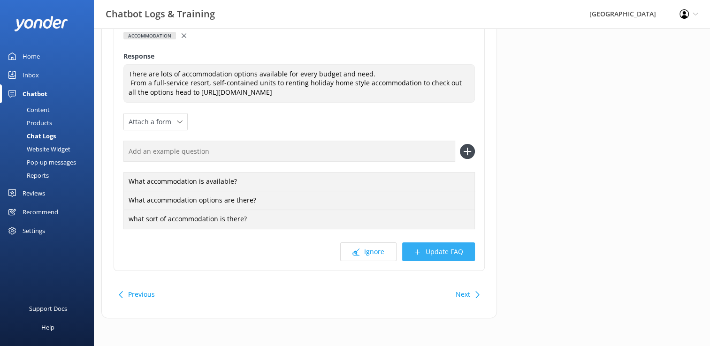
click at [441, 251] on button "Update FAQ" at bounding box center [438, 252] width 73 height 19
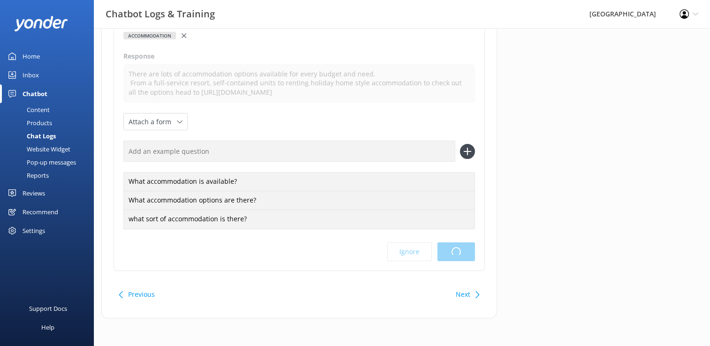
scroll to position [0, 0]
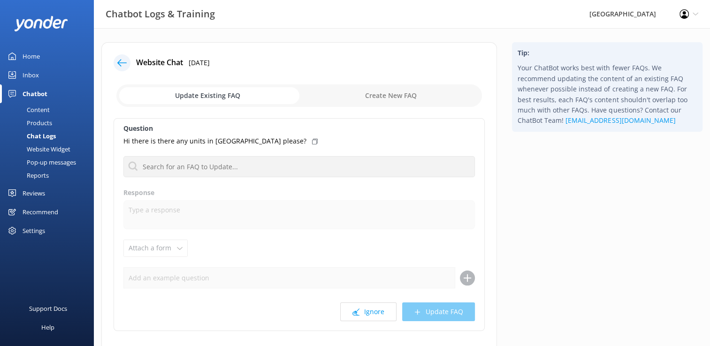
click at [35, 56] on div "Home" at bounding box center [31, 56] width 17 height 19
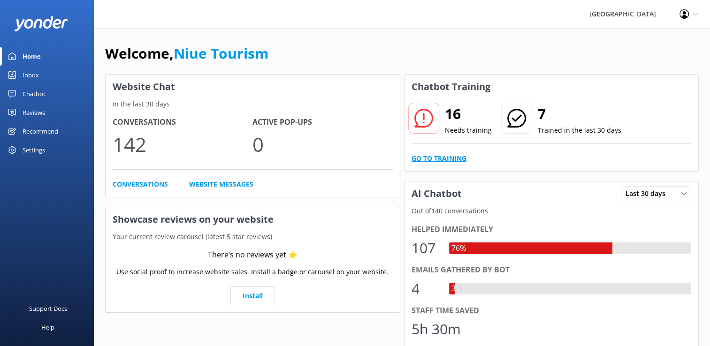
click at [447, 160] on link "Go to Training" at bounding box center [439, 158] width 55 height 10
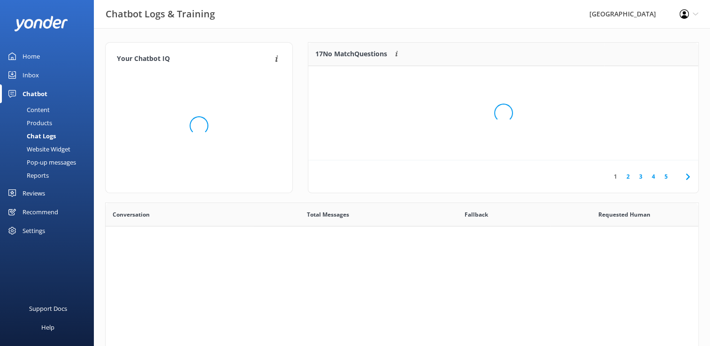
scroll to position [321, 586]
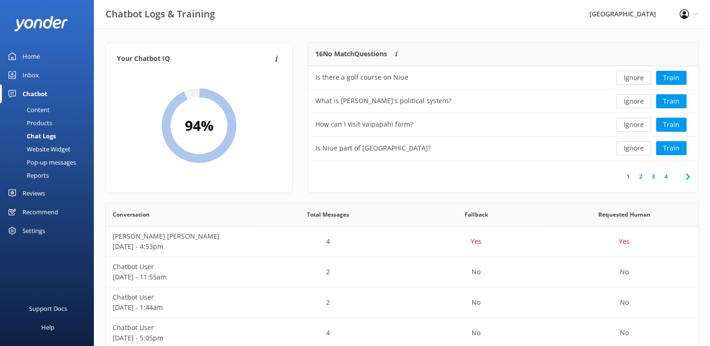
click at [653, 176] on link "3" at bounding box center [653, 176] width 13 height 9
click at [666, 177] on link "4" at bounding box center [666, 176] width 13 height 9
click at [674, 127] on button "Train" at bounding box center [671, 125] width 31 height 14
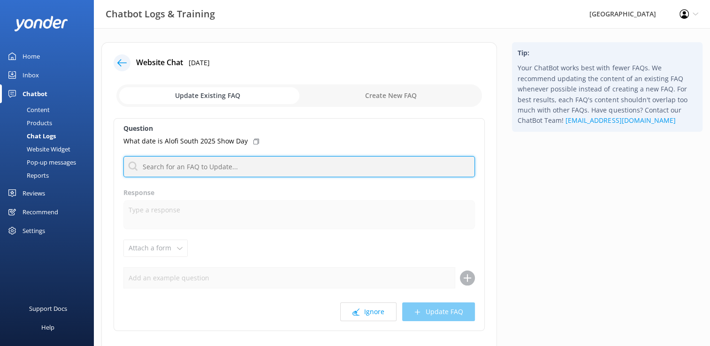
click at [214, 166] on input "text" at bounding box center [298, 166] width 351 height 21
type input "sho"
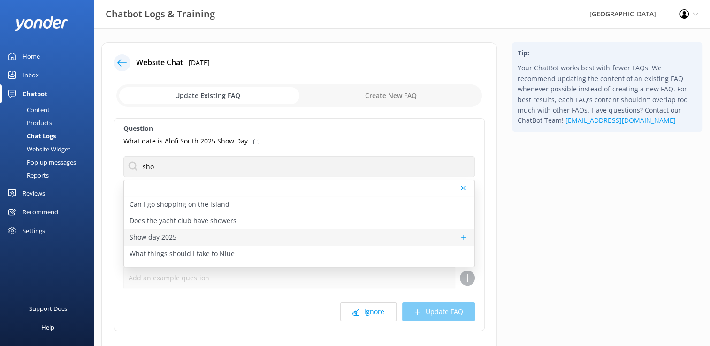
click at [175, 236] on p "Show day 2025" at bounding box center [153, 237] width 47 height 10
type textarea "For a list of the village show days please check out the events calendar [URL][…"
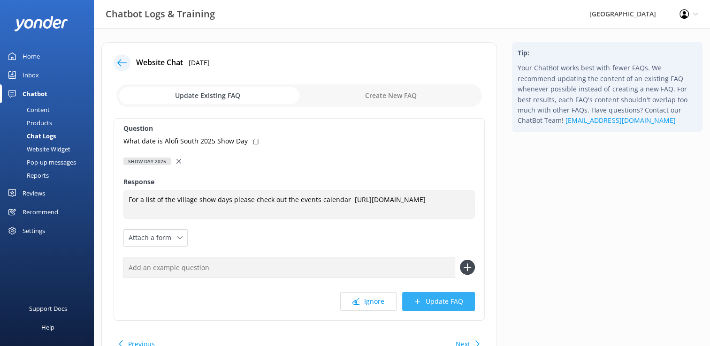
click at [442, 305] on button "Update FAQ" at bounding box center [438, 301] width 73 height 19
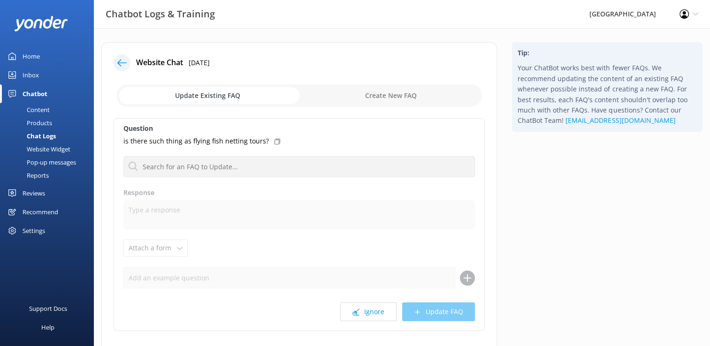
click at [24, 57] on div "Home" at bounding box center [31, 56] width 17 height 19
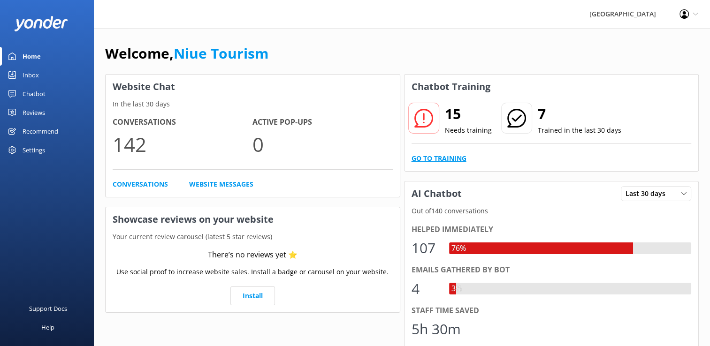
click at [447, 160] on link "Go to Training" at bounding box center [439, 158] width 55 height 10
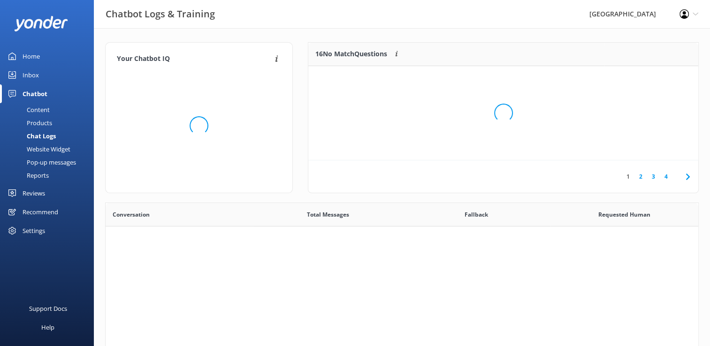
scroll to position [321, 586]
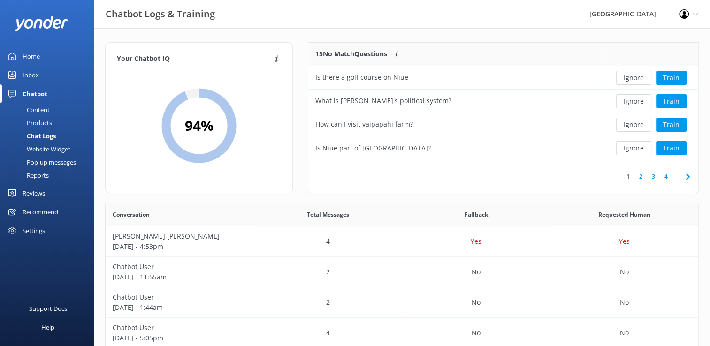
click at [35, 56] on div "Home" at bounding box center [31, 56] width 17 height 19
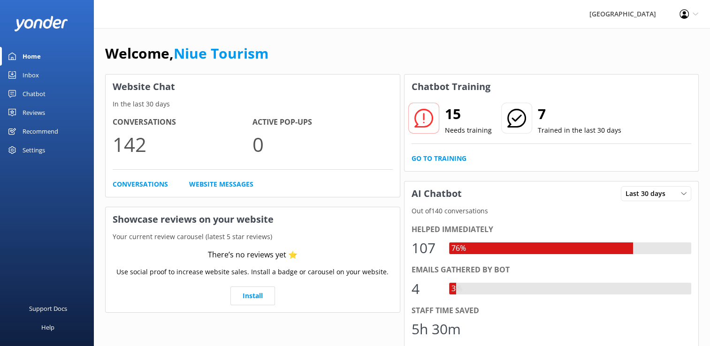
click at [46, 54] on link "Home" at bounding box center [47, 56] width 94 height 19
